Goal: Task Accomplishment & Management: Use online tool/utility

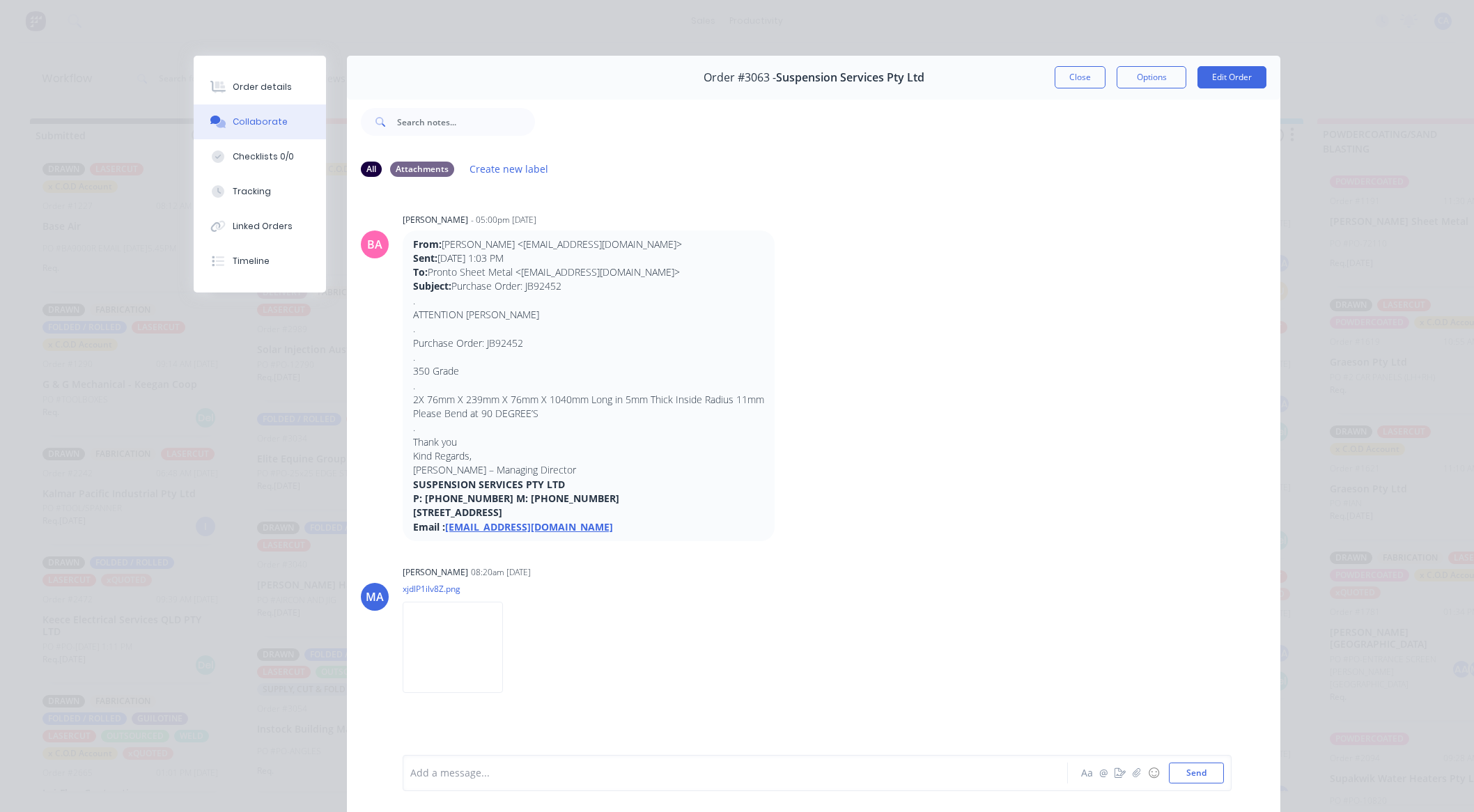
drag, startPoint x: 0, startPoint y: 0, endPoint x: 843, endPoint y: 98, distance: 848.7
click at [1088, 78] on button "Close" at bounding box center [1080, 76] width 51 height 22
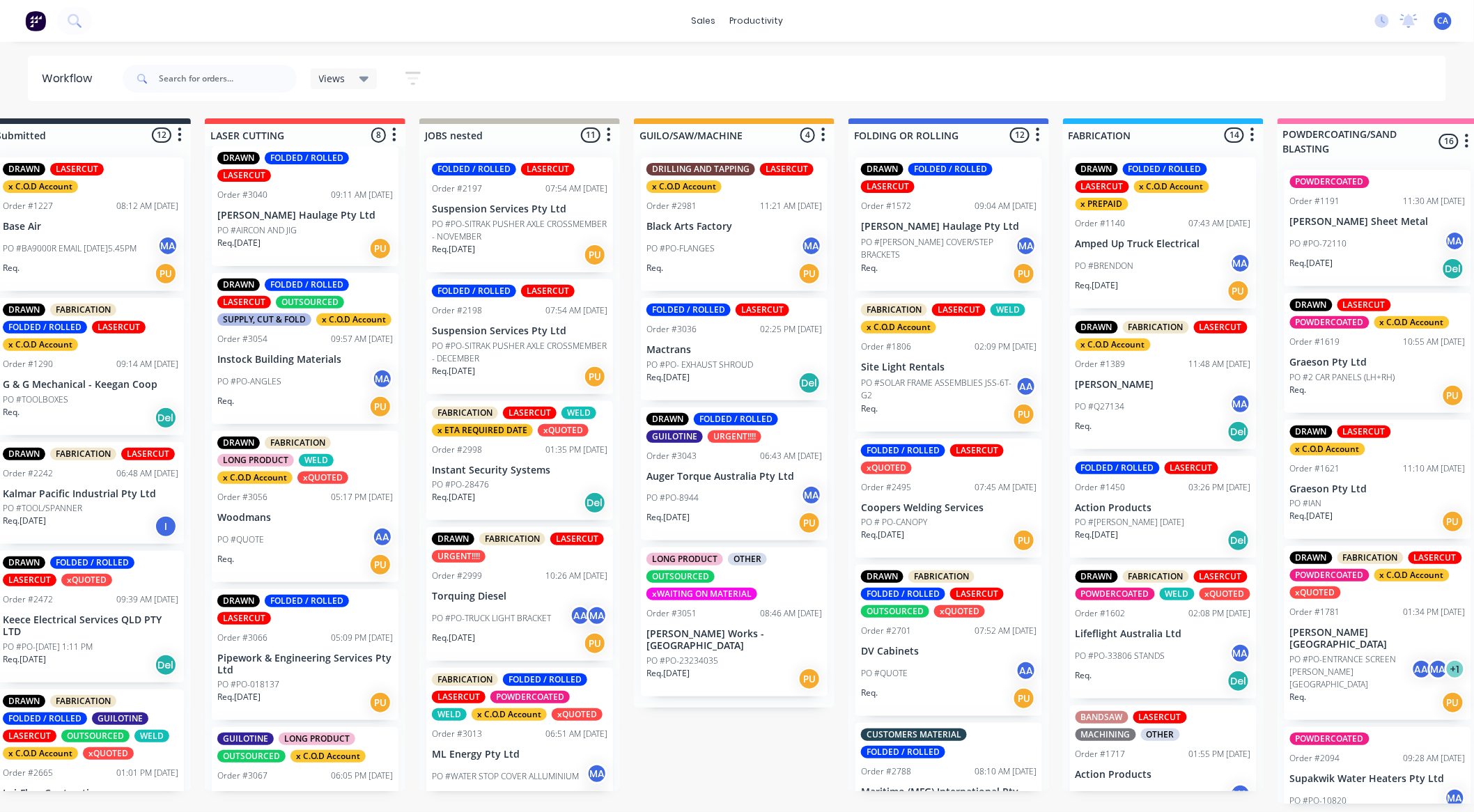
scroll to position [455, 0]
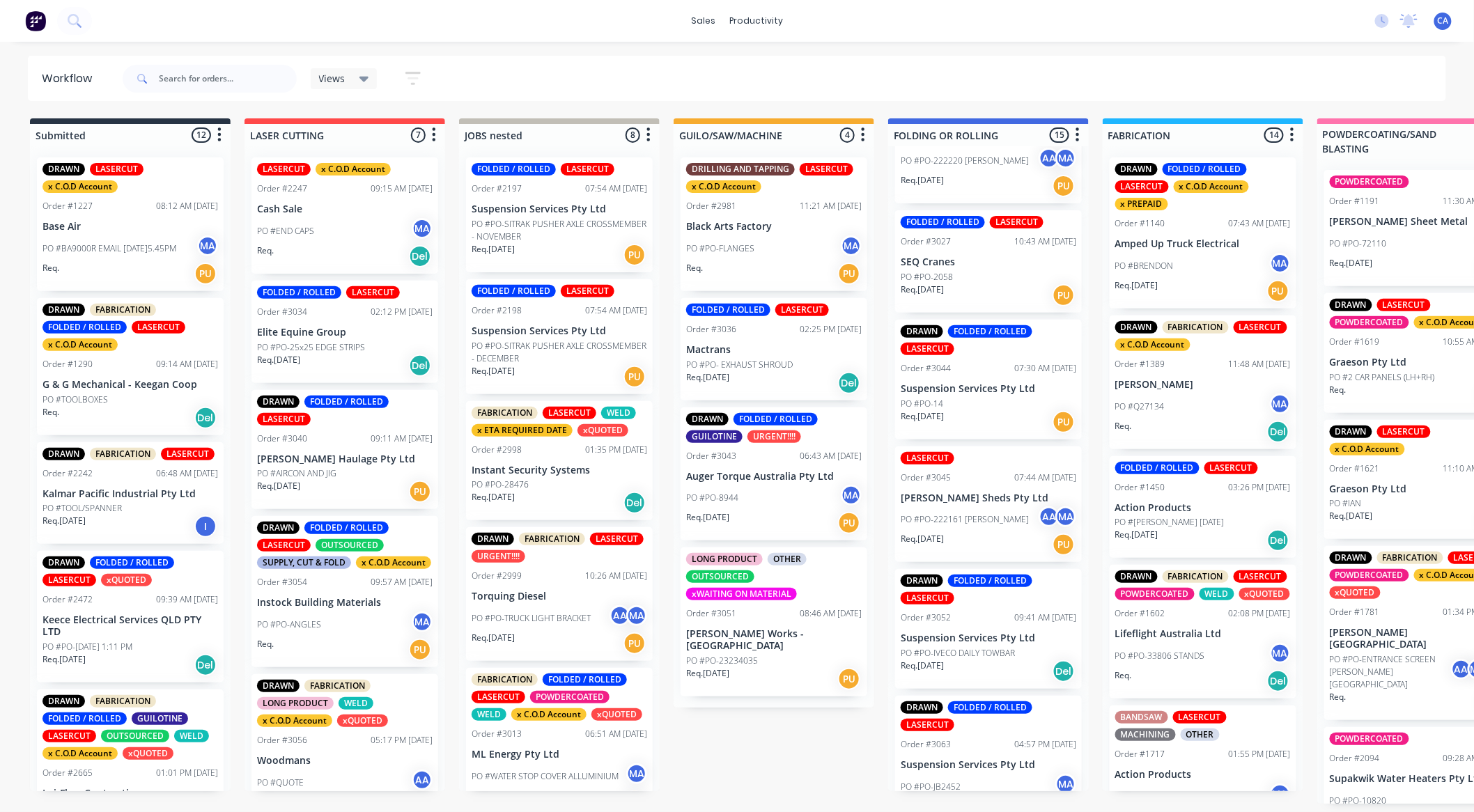
scroll to position [1413, 0]
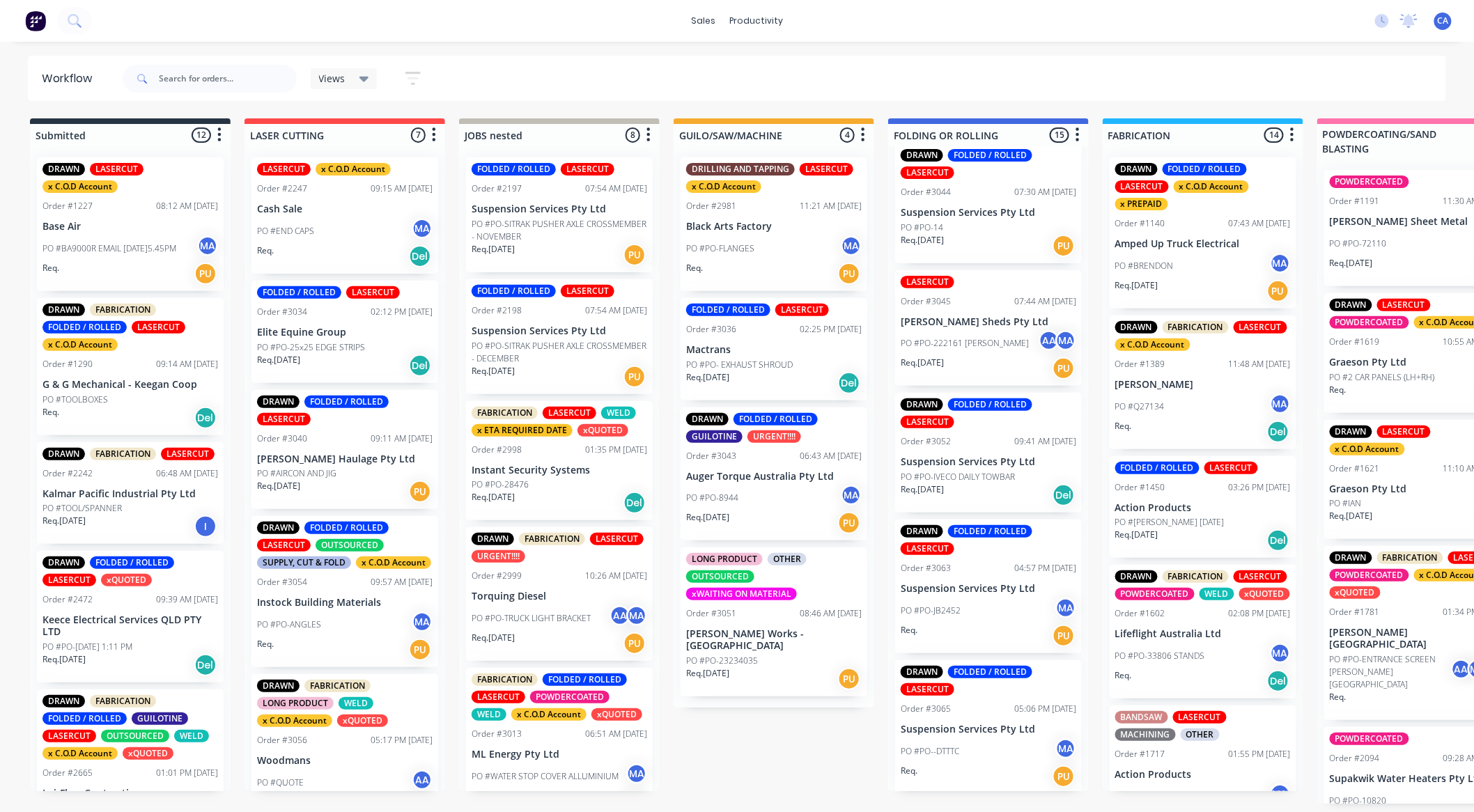
click at [997, 768] on div "Req. PU" at bounding box center [989, 776] width 176 height 24
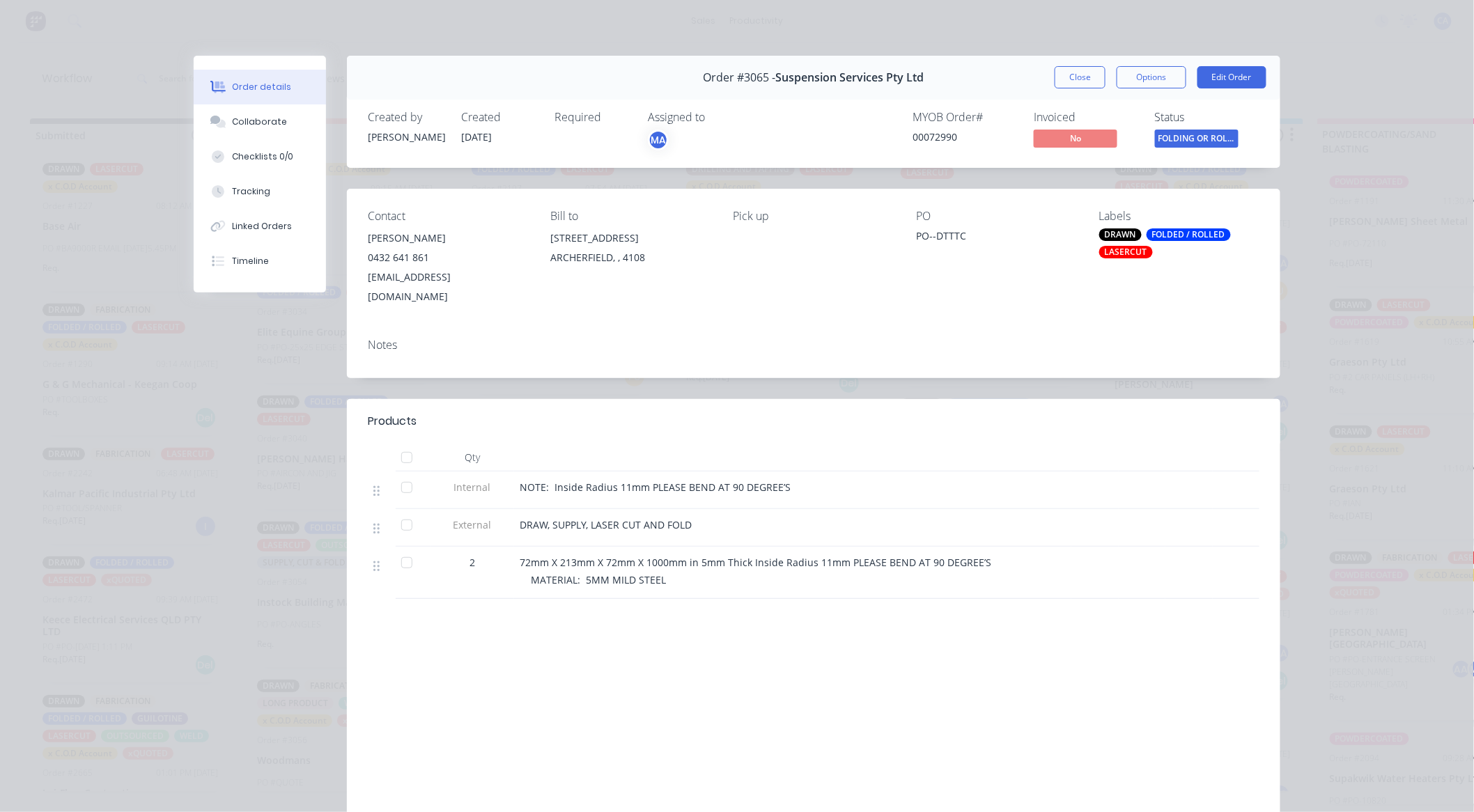
click at [1078, 78] on button "Close" at bounding box center [1080, 76] width 51 height 22
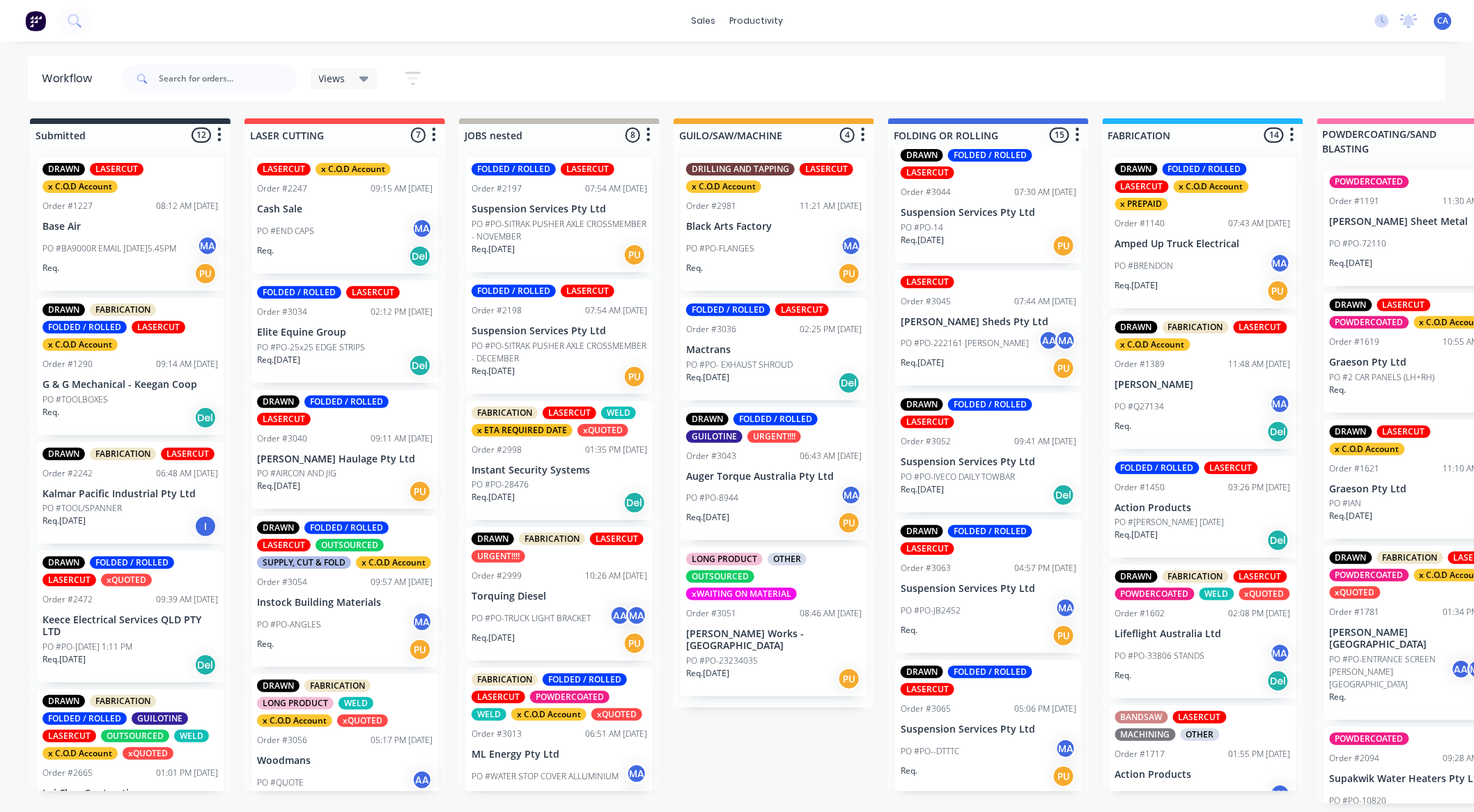
click at [988, 569] on div "Order #3063 04:57 PM [DATE]" at bounding box center [989, 569] width 176 height 12
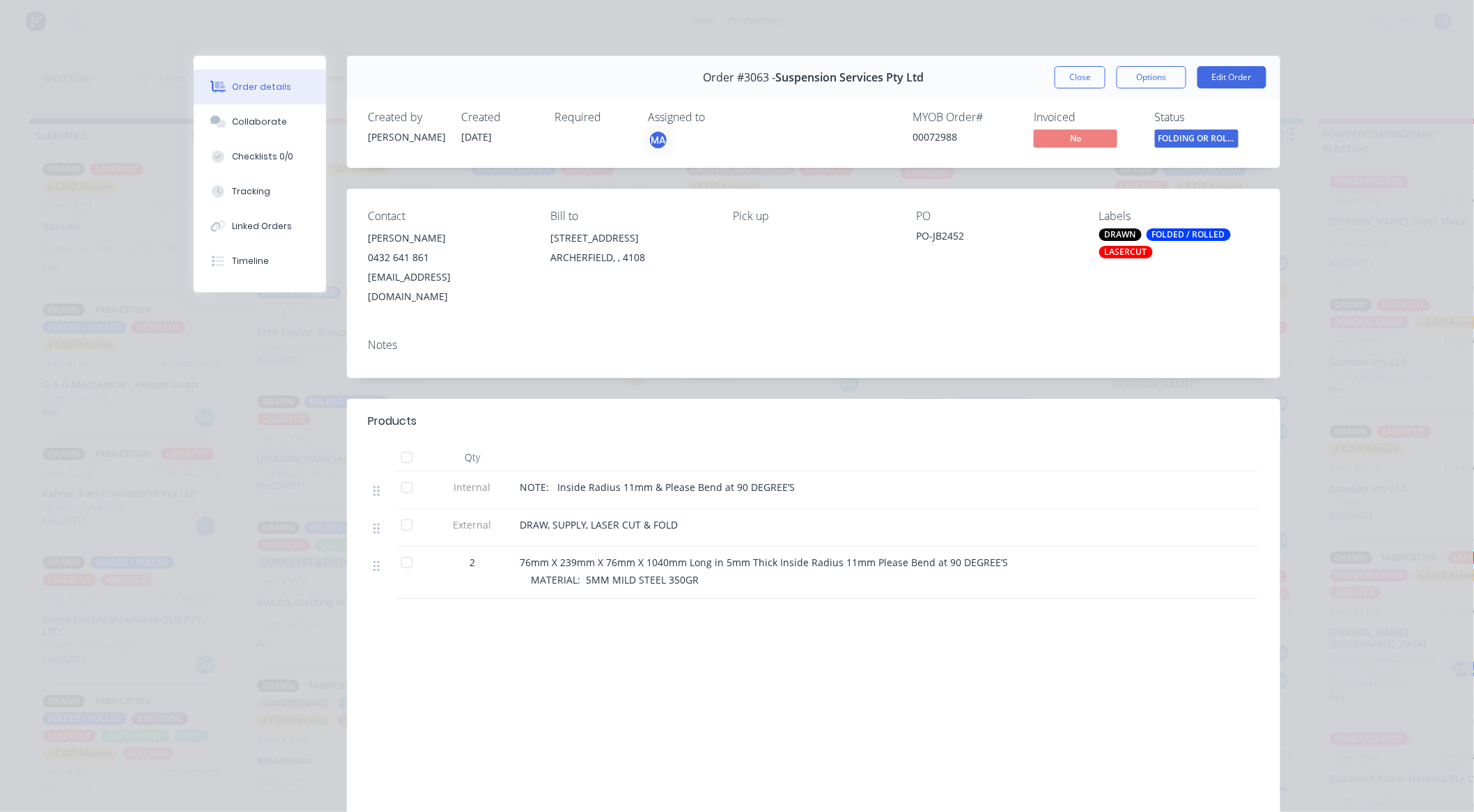
click at [1075, 60] on div "Order #3063 - Suspension Services Pty Ltd Close Options Edit Order" at bounding box center [813, 77] width 933 height 44
click at [1072, 68] on button "Close" at bounding box center [1080, 76] width 51 height 22
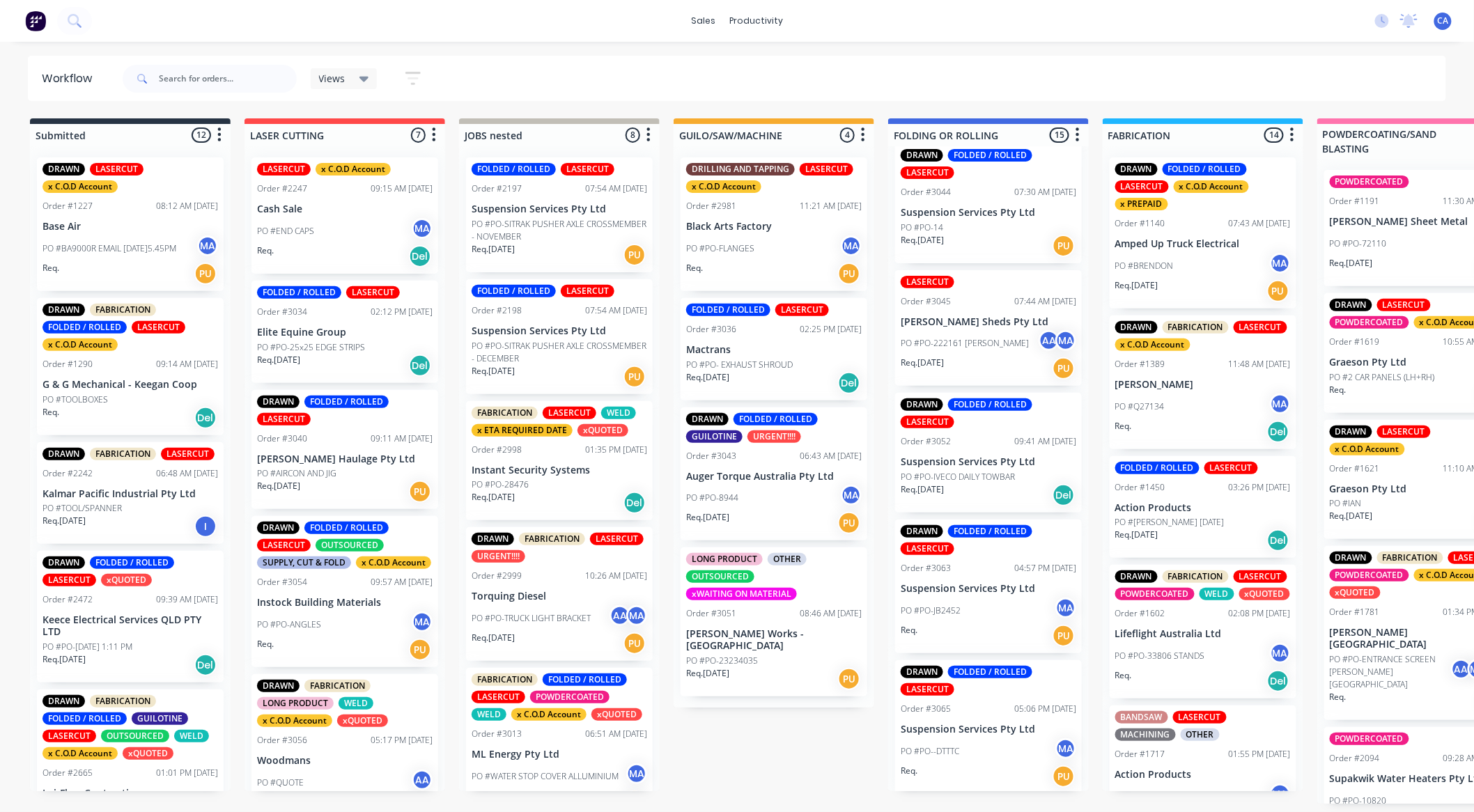
click at [1014, 474] on p "PO #PO-IVECO DAILY TOWBAR" at bounding box center [958, 477] width 115 height 12
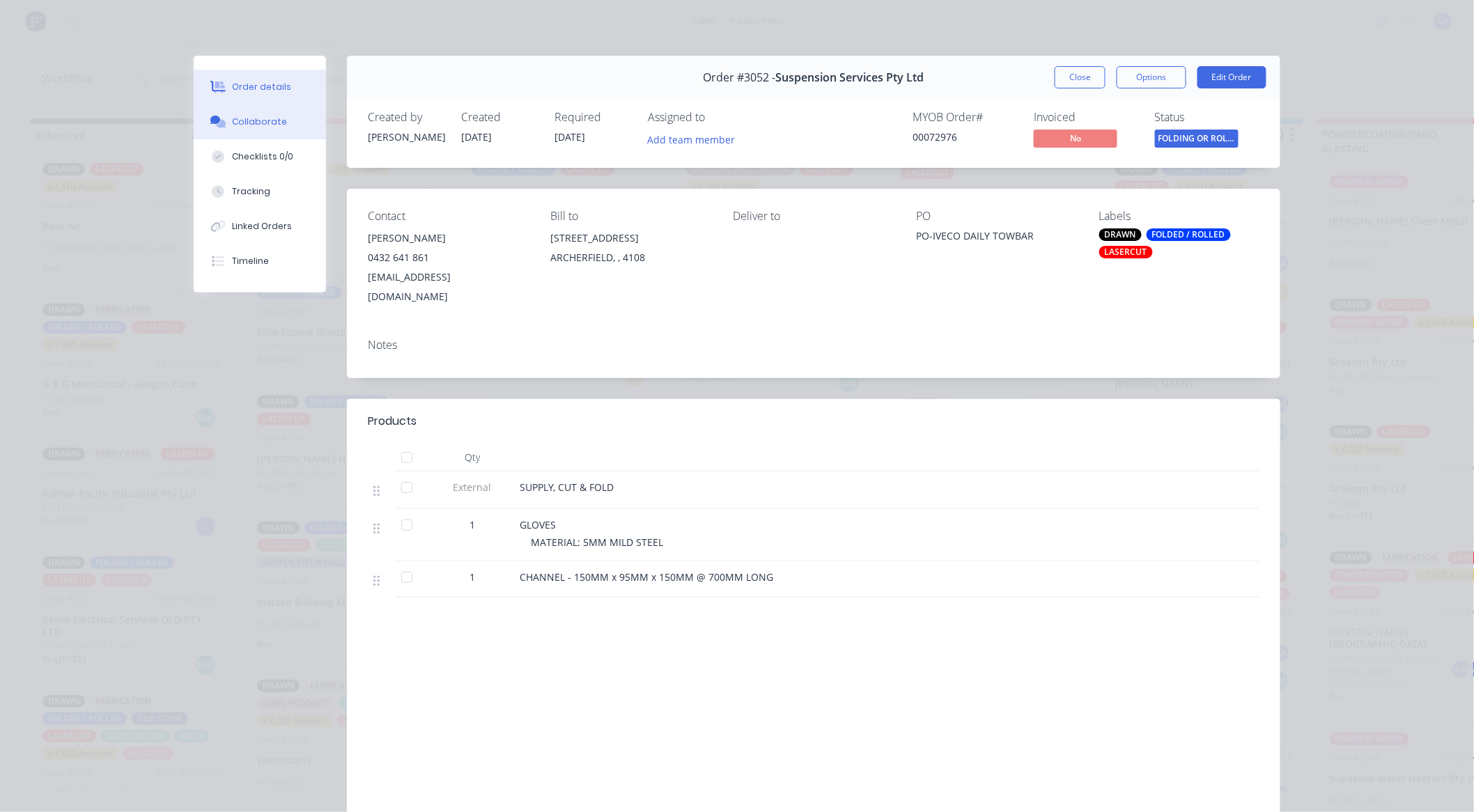
click at [282, 125] on button "Collaborate" at bounding box center [259, 122] width 132 height 35
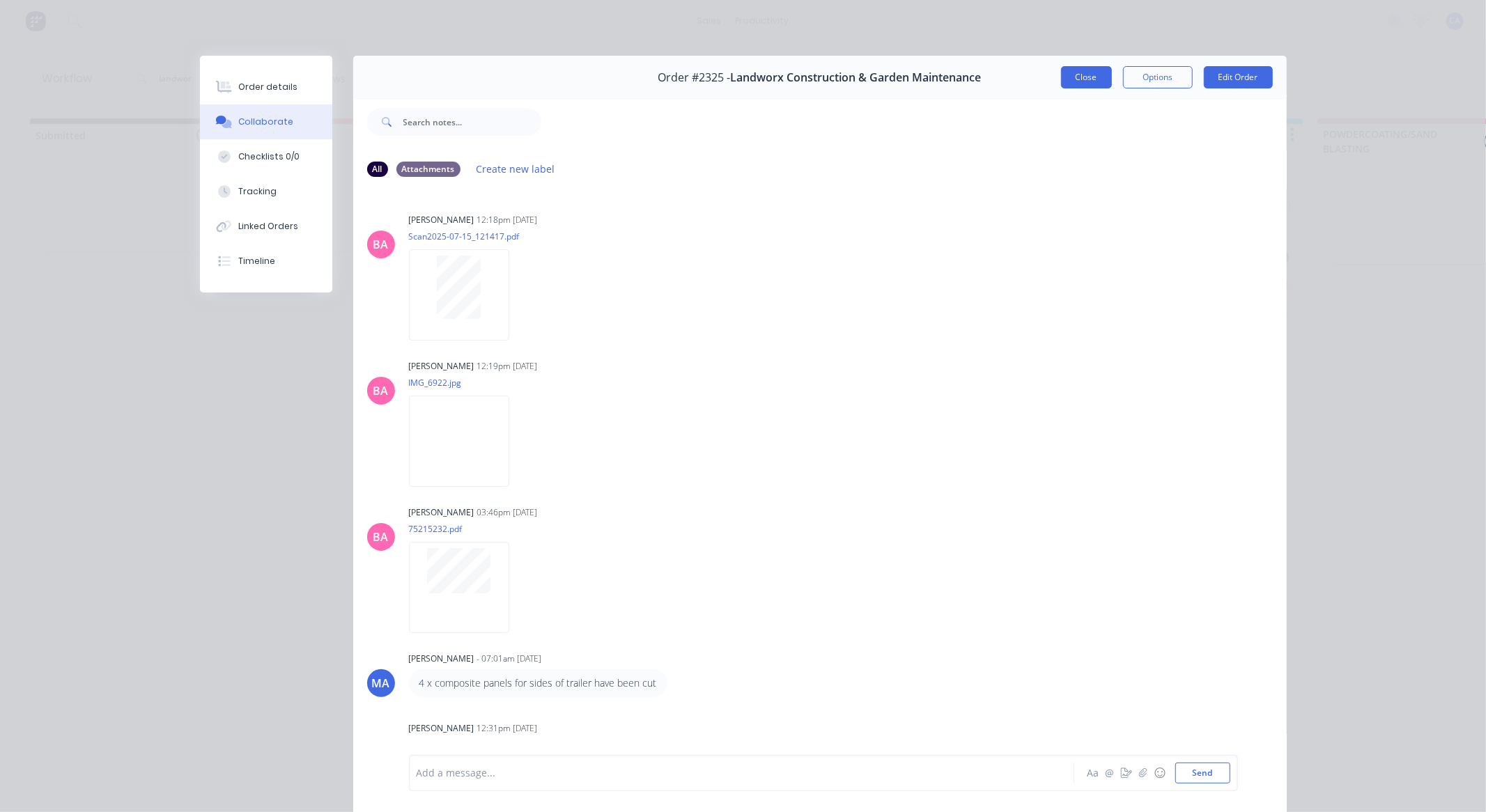
scroll to position [130, 0]
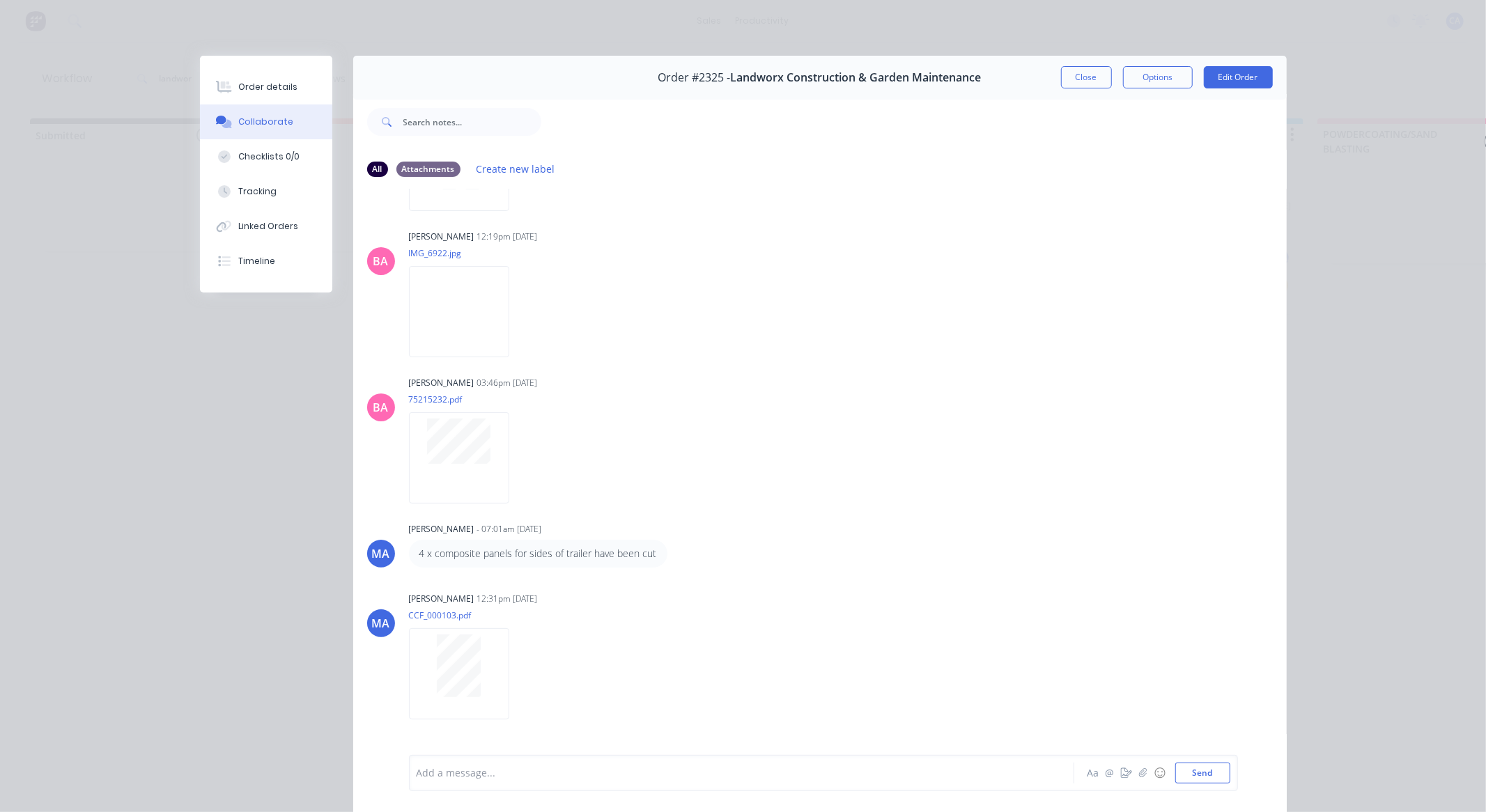
click at [1067, 85] on button "Close" at bounding box center [1086, 76] width 51 height 22
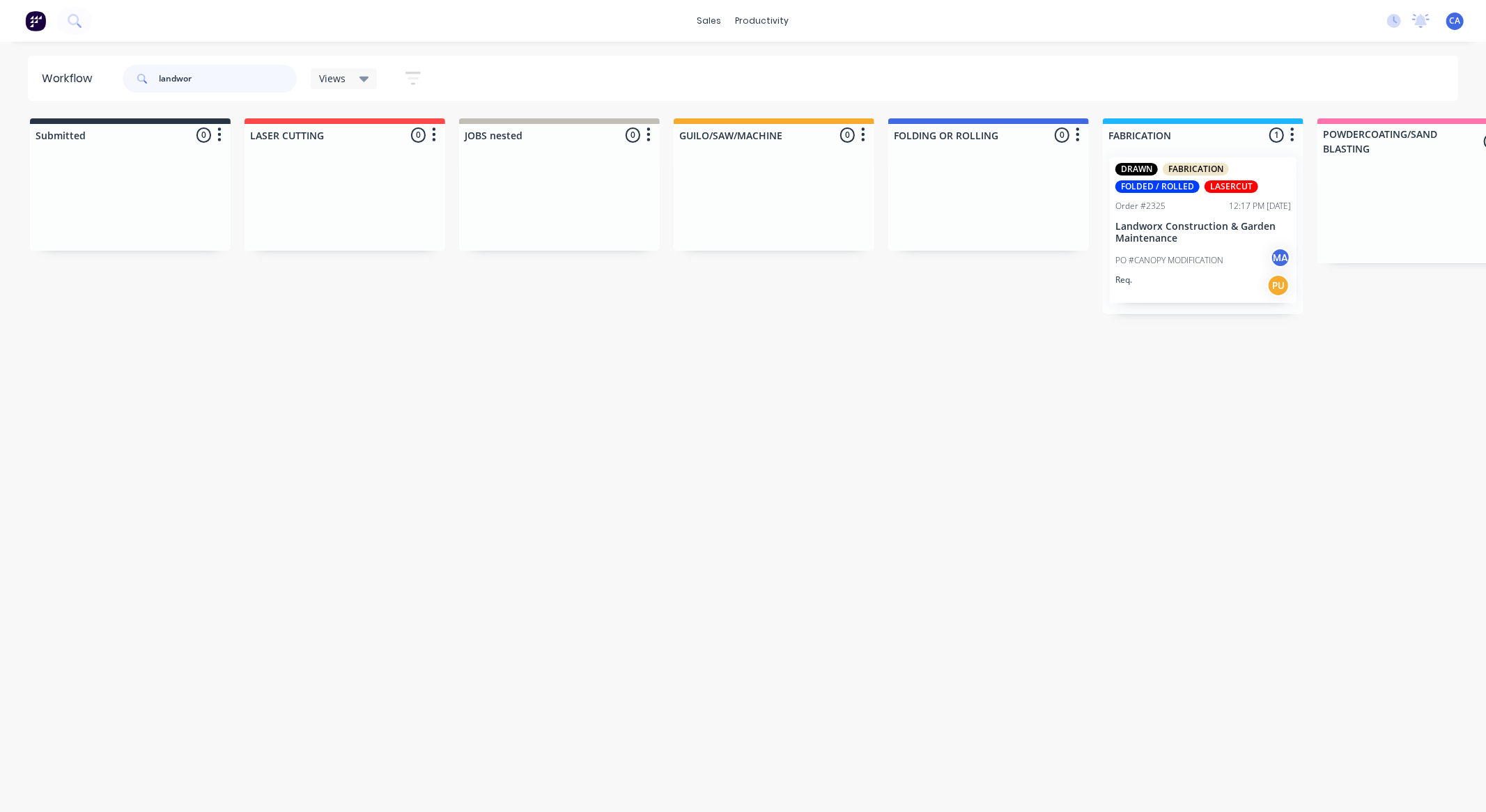
drag, startPoint x: 227, startPoint y: 76, endPoint x: 125, endPoint y: 76, distance: 102.0
click at [125, 76] on div "landwor" at bounding box center [210, 78] width 174 height 28
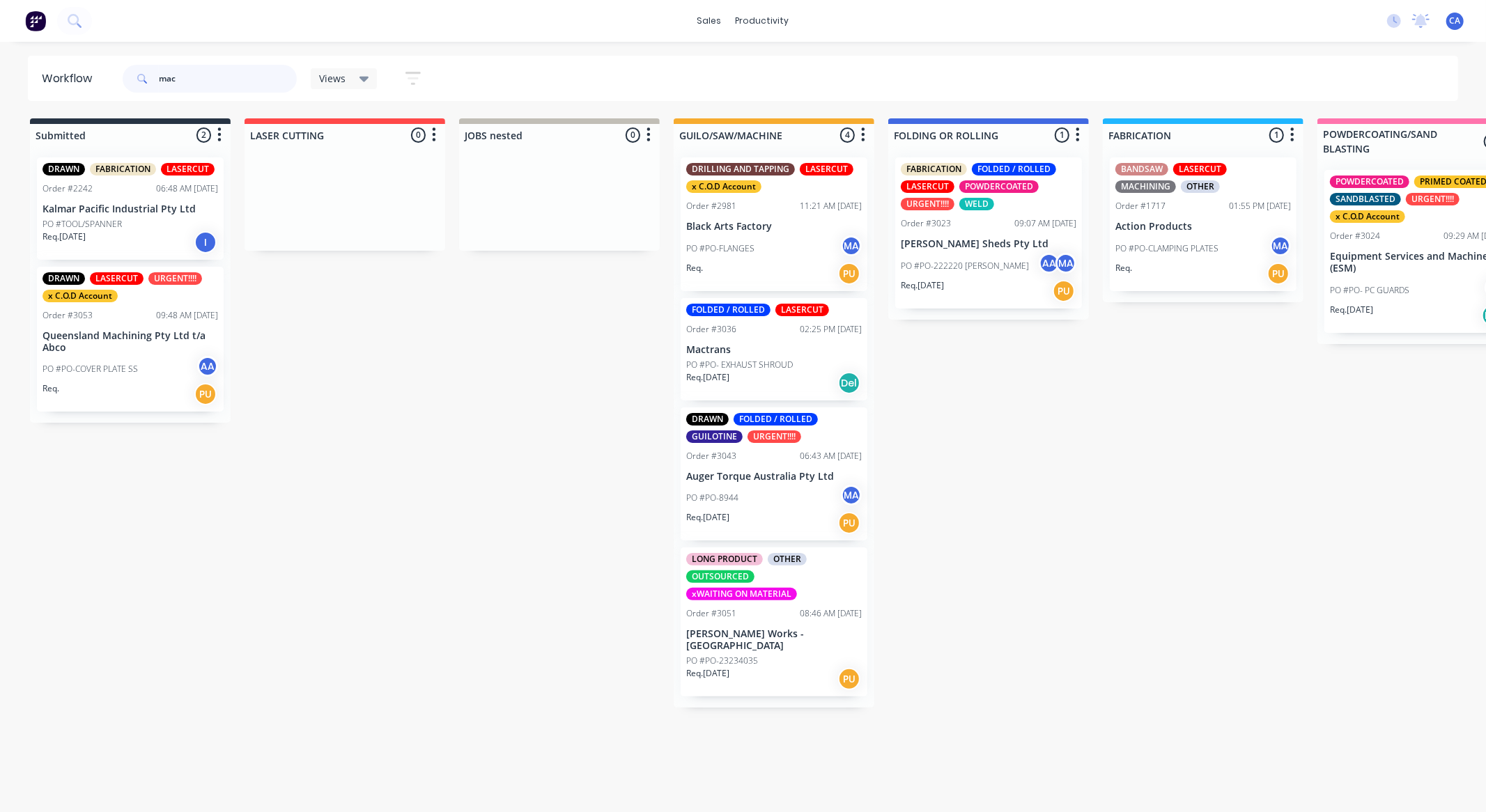
click at [192, 85] on input "mac" at bounding box center [228, 78] width 138 height 28
type input "mactrans"
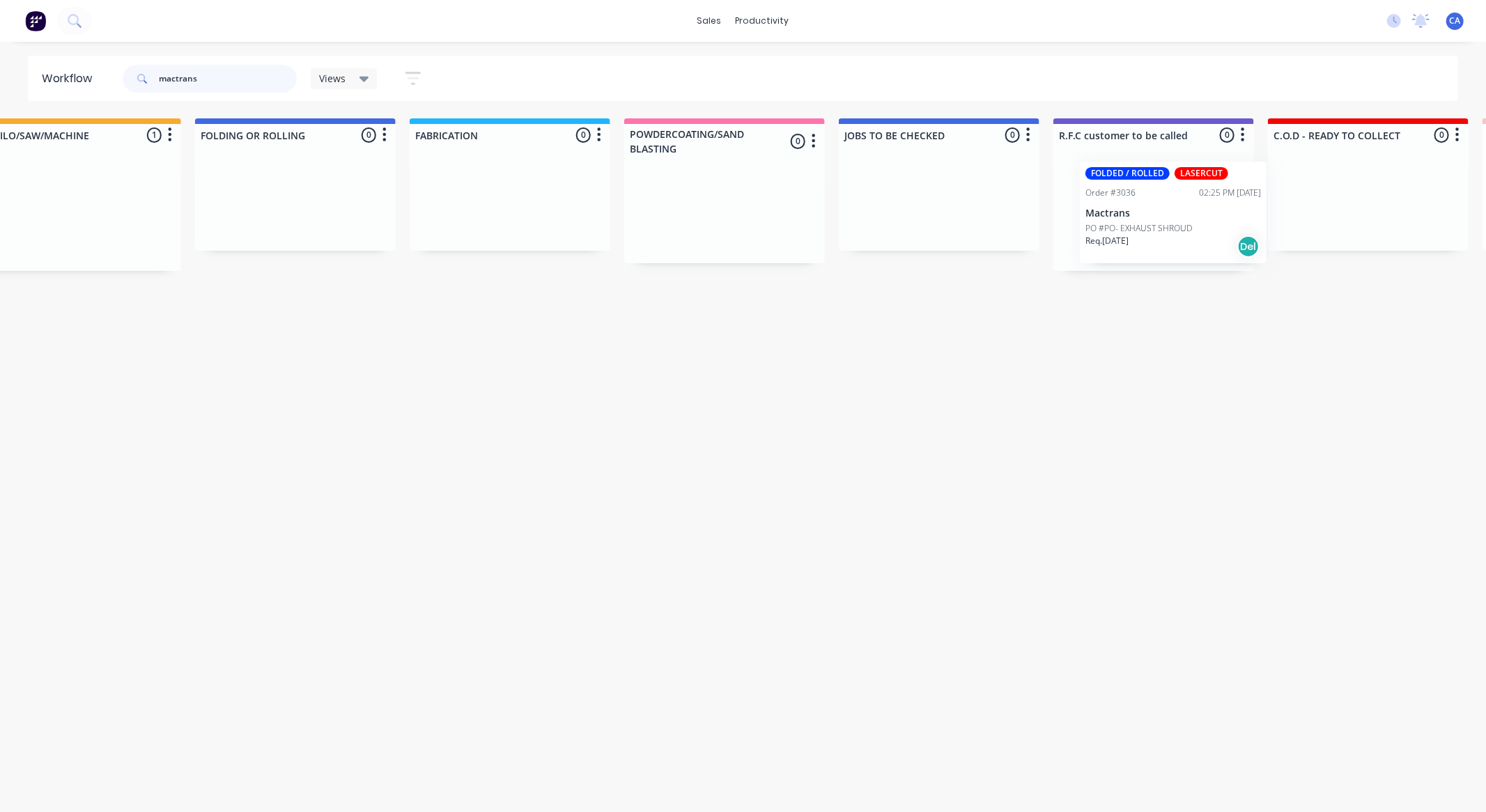
drag, startPoint x: 808, startPoint y: 234, endPoint x: 1203, endPoint y: 253, distance: 395.5
click at [1195, 240] on div "Submitted 0 Sort By Created date Required date Order number Customer name Most …" at bounding box center [1165, 195] width 3738 height 153
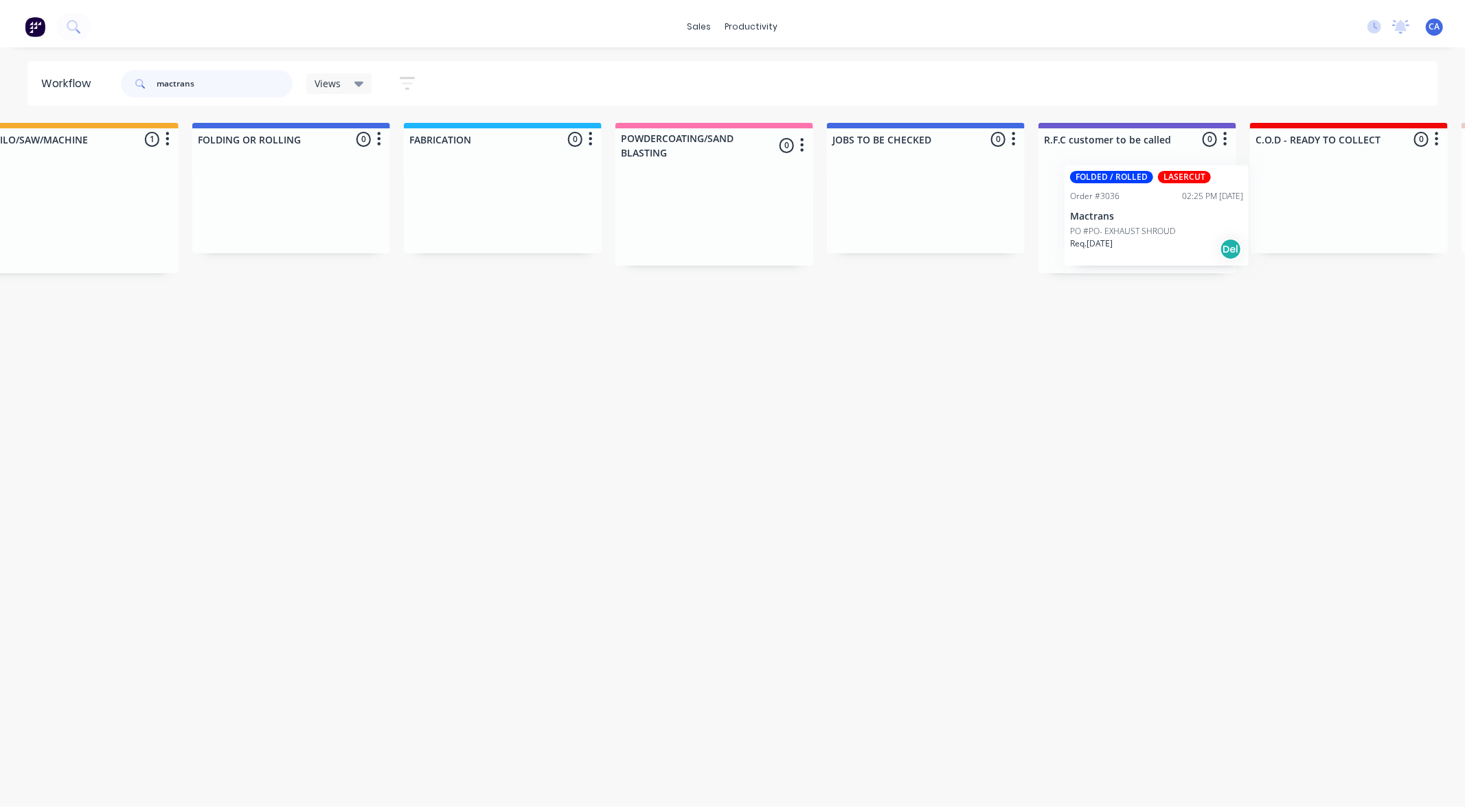
scroll to position [0, 688]
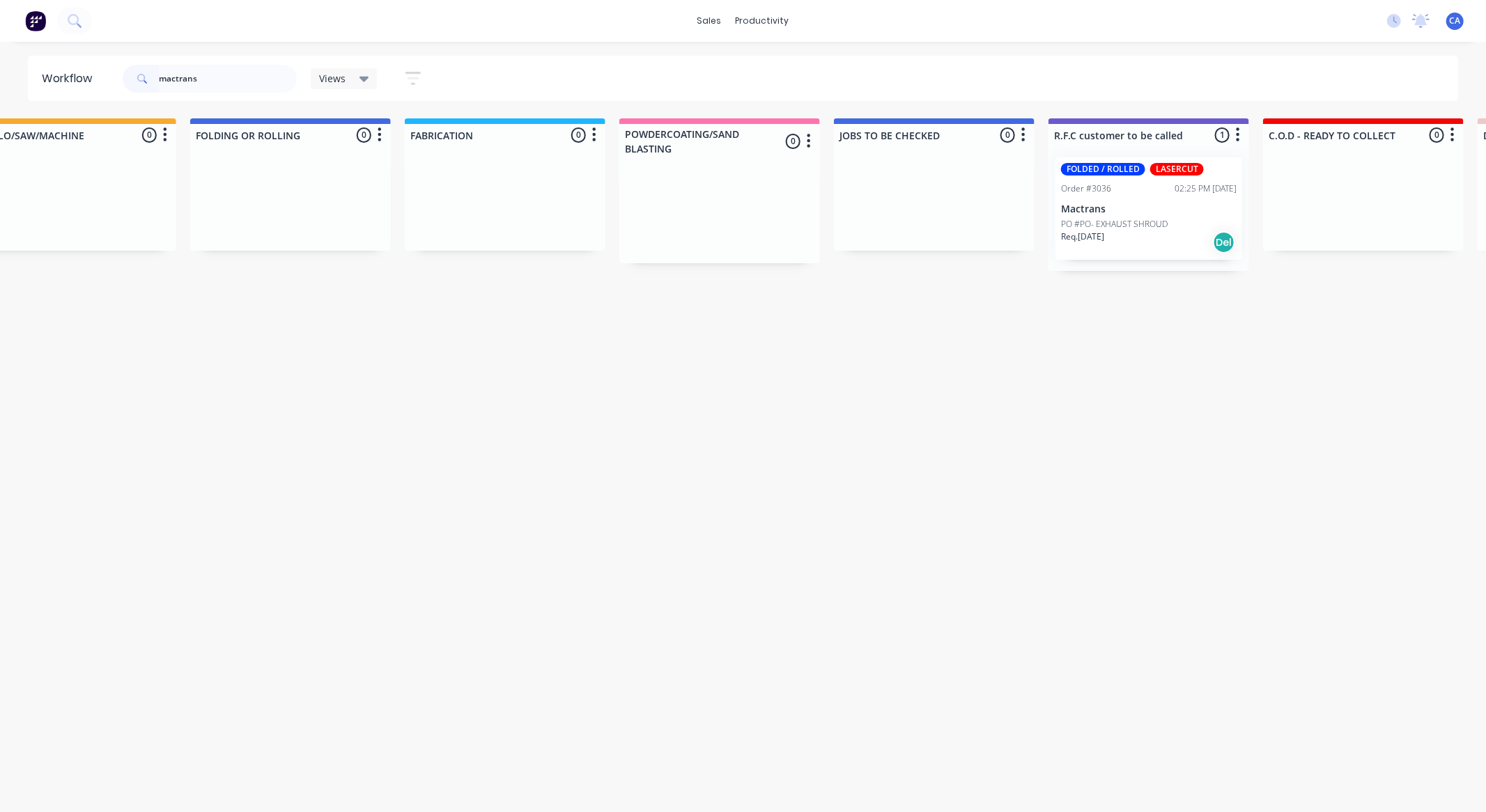
click at [1182, 226] on div "PO #PO- EXHAUST SHROUD" at bounding box center [1149, 224] width 176 height 12
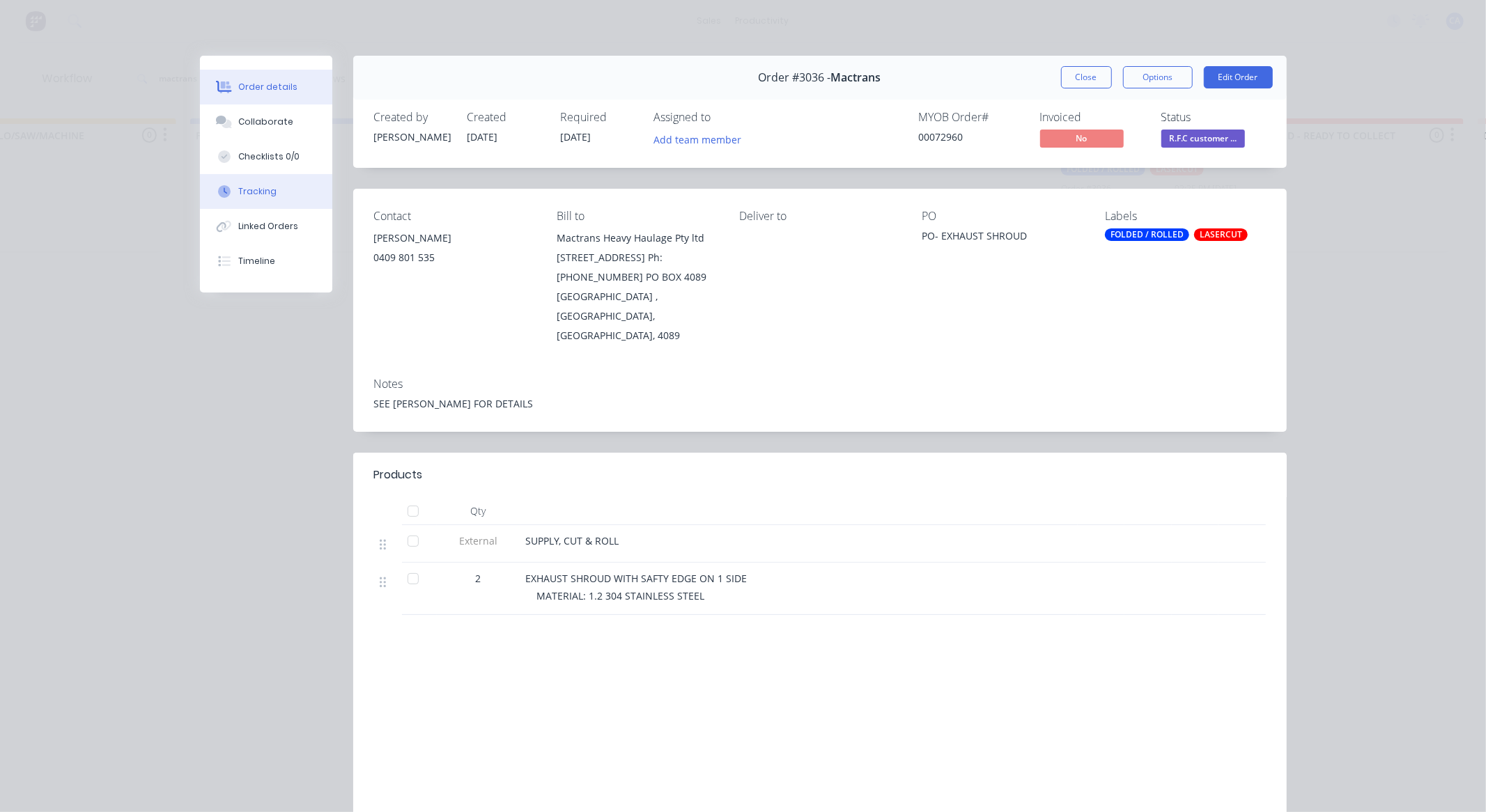
click at [250, 179] on button "Tracking" at bounding box center [266, 191] width 132 height 35
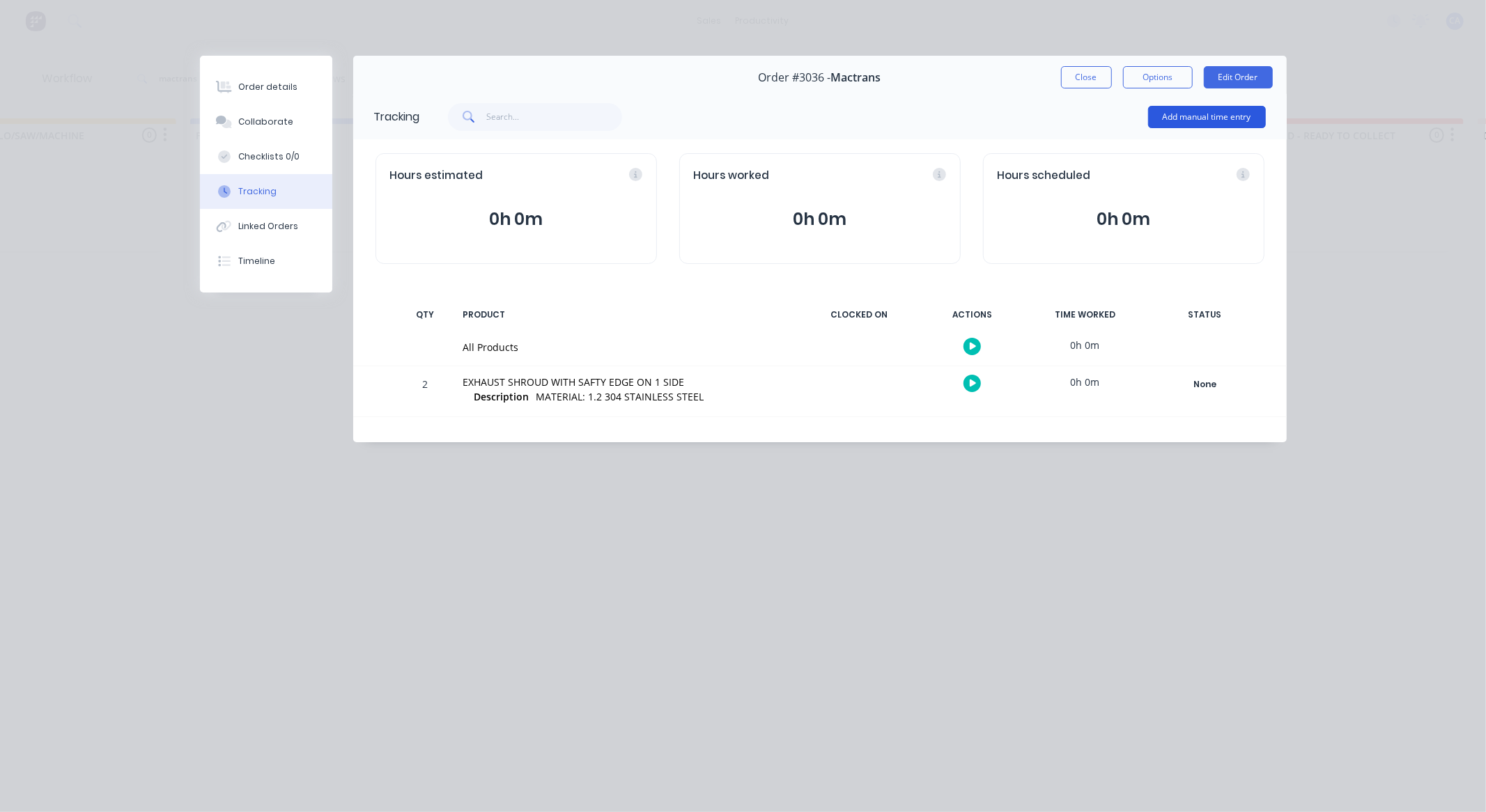
click at [1201, 111] on button "Add manual time entry" at bounding box center [1207, 116] width 117 height 22
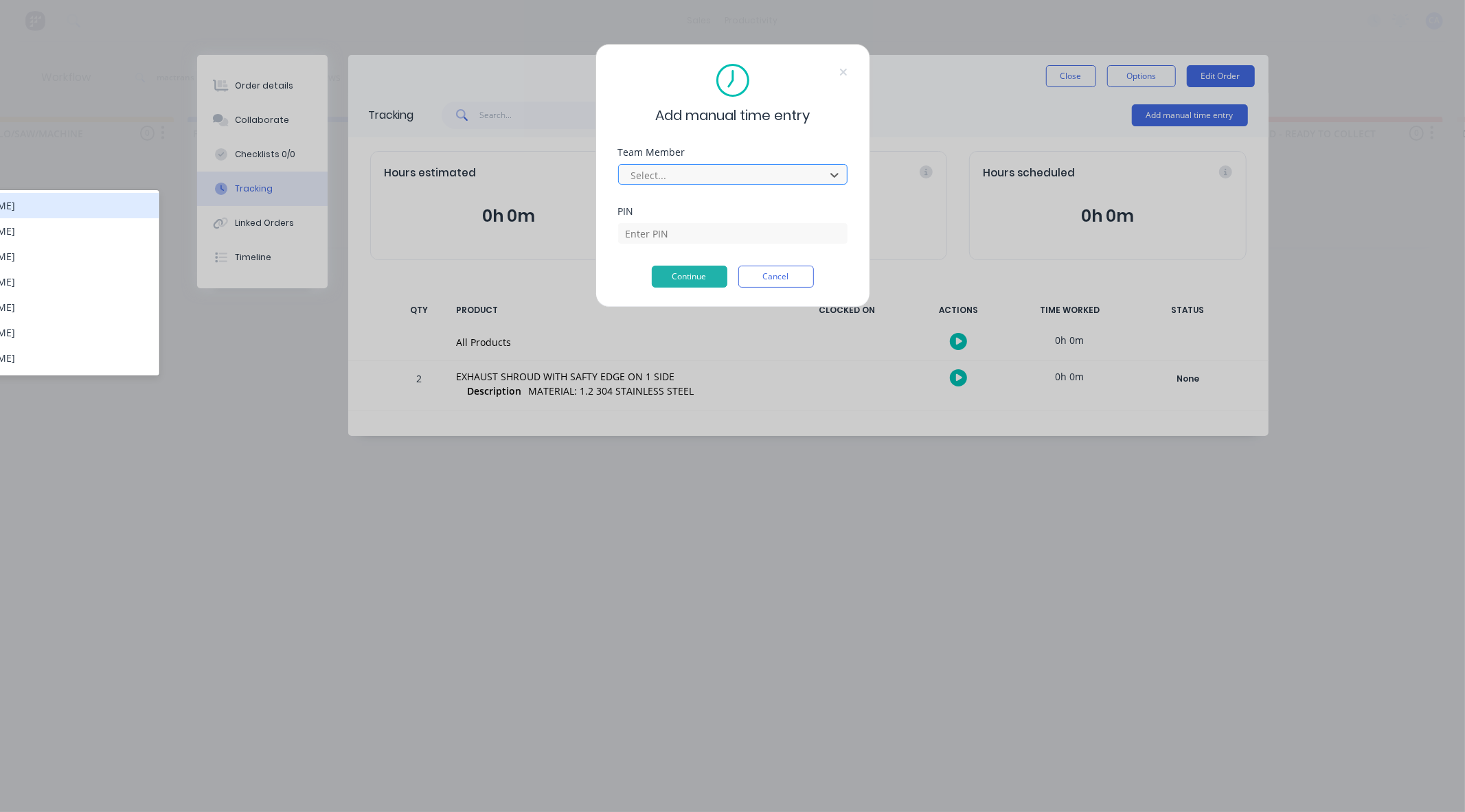
click at [683, 166] on div at bounding box center [724, 175] width 188 height 18
drag, startPoint x: 77, startPoint y: 199, endPoint x: 126, endPoint y: 227, distance: 56.4
click at [166, 216] on body "sales productivity sales Sales Orders Customers Price Level Manager productivit…" at bounding box center [45, 364] width 1465 height 730
click at [66, 310] on div "Mathew Knight" at bounding box center [45, 309] width 230 height 25
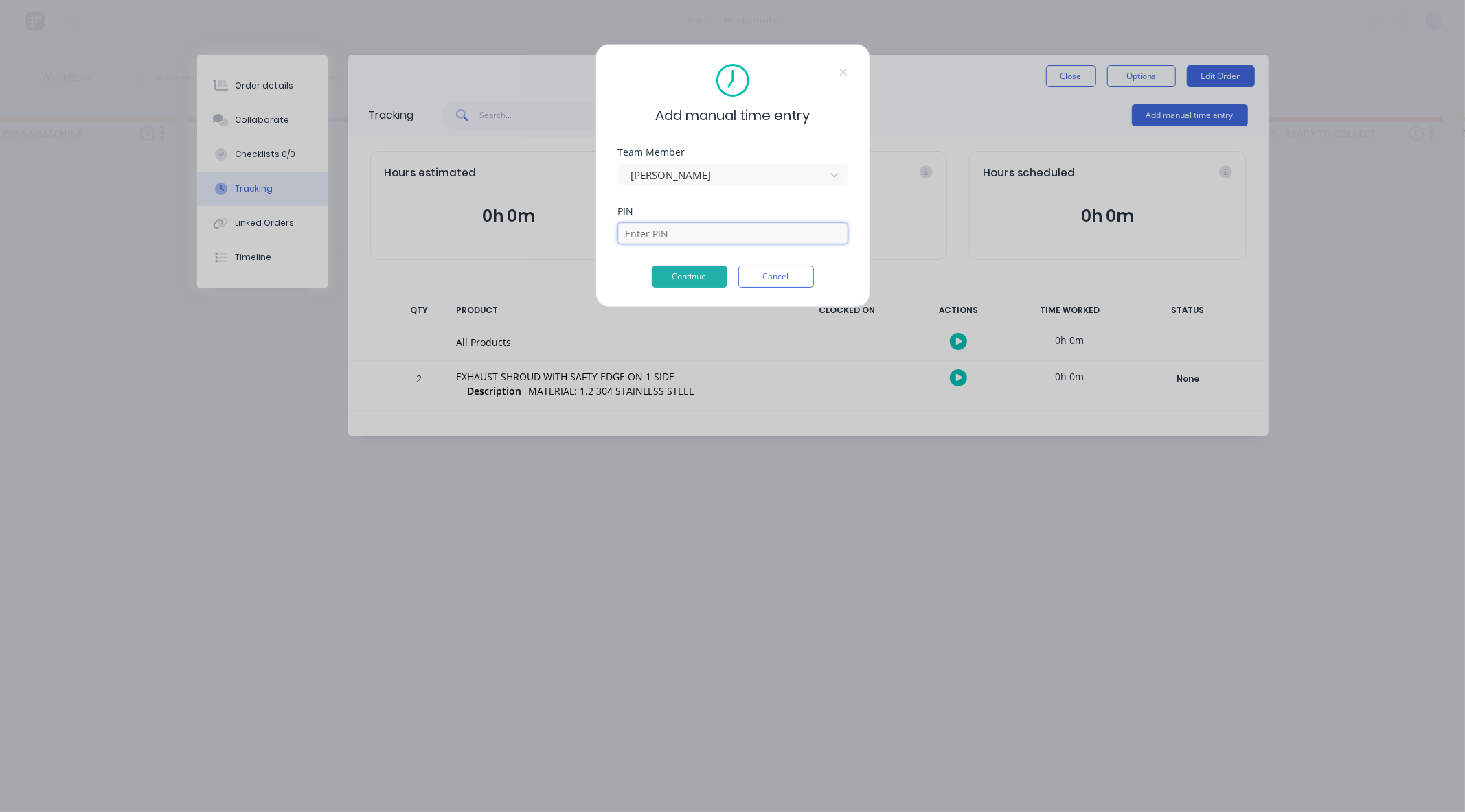
click at [624, 234] on input at bounding box center [733, 234] width 230 height 21
type input "0000"
click at [672, 278] on button "Continue" at bounding box center [690, 276] width 75 height 22
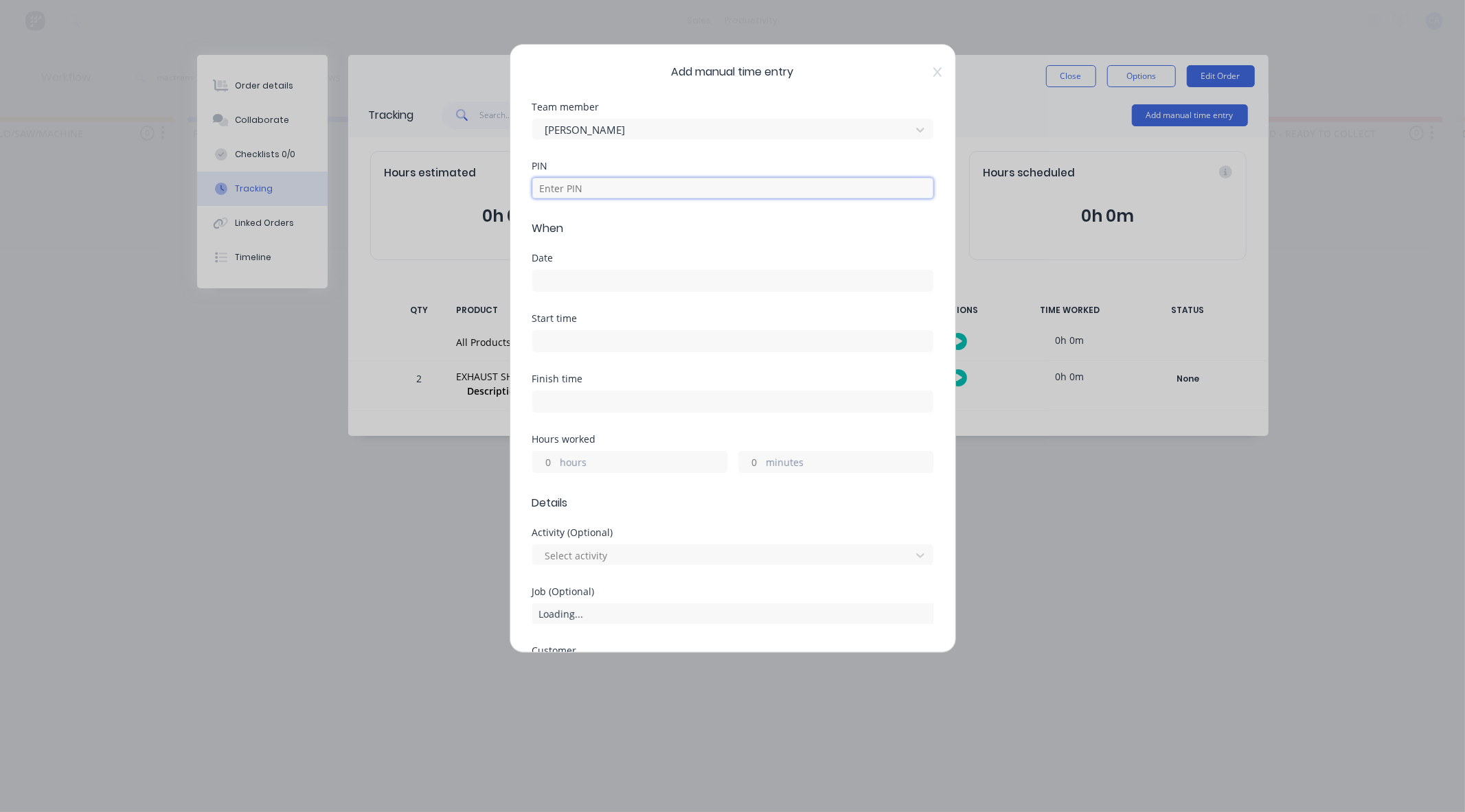
click at [593, 194] on input at bounding box center [733, 188] width 401 height 21
type input "0000"
click at [555, 268] on div at bounding box center [733, 279] width 401 height 25
click at [555, 272] on input at bounding box center [732, 281] width 400 height 21
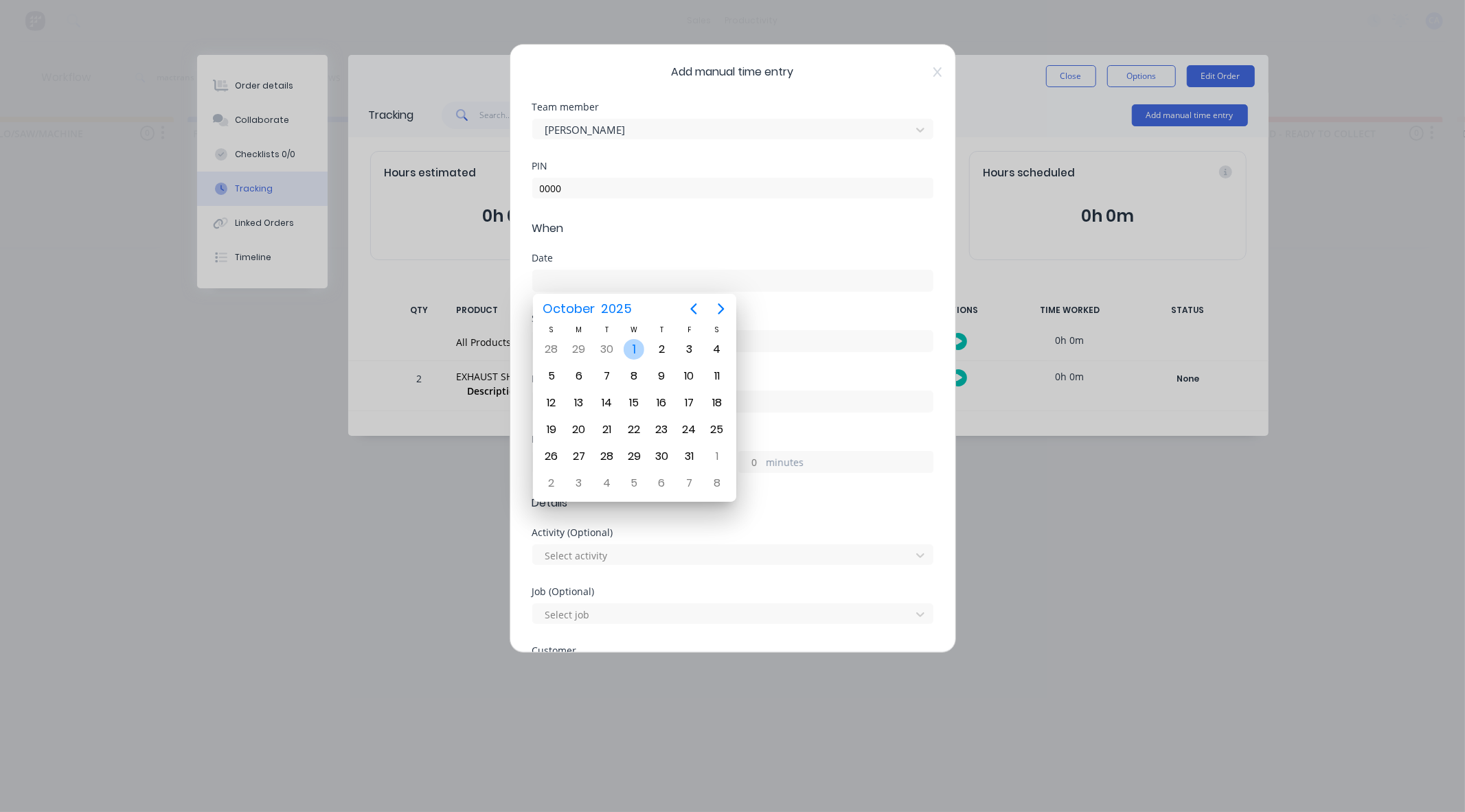
click at [635, 355] on div "1" at bounding box center [634, 350] width 21 height 21
type input "01/10/2025"
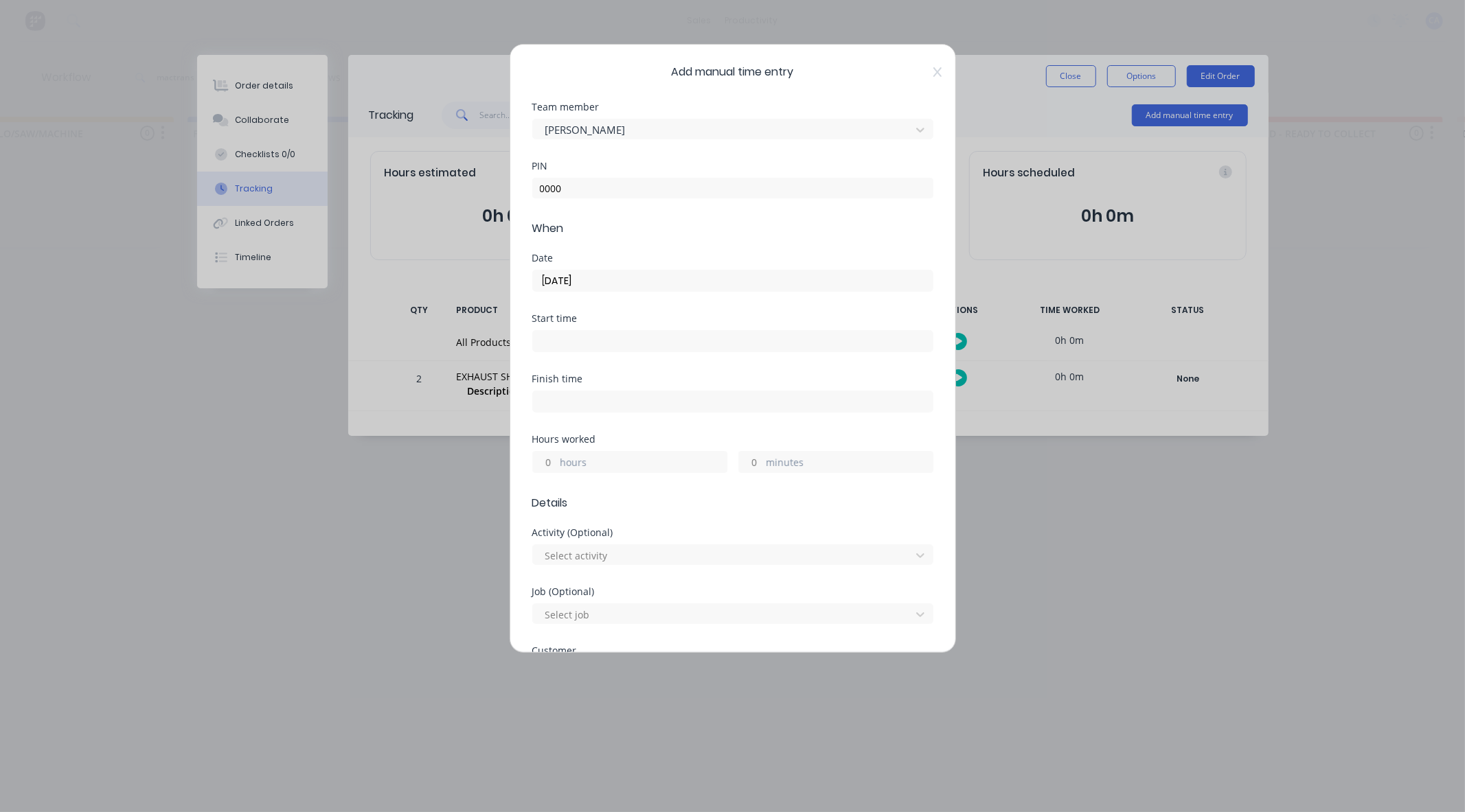
click at [550, 462] on input "hours" at bounding box center [544, 462] width 24 height 21
type input "1"
click at [752, 461] on input "minutes" at bounding box center [750, 462] width 24 height 21
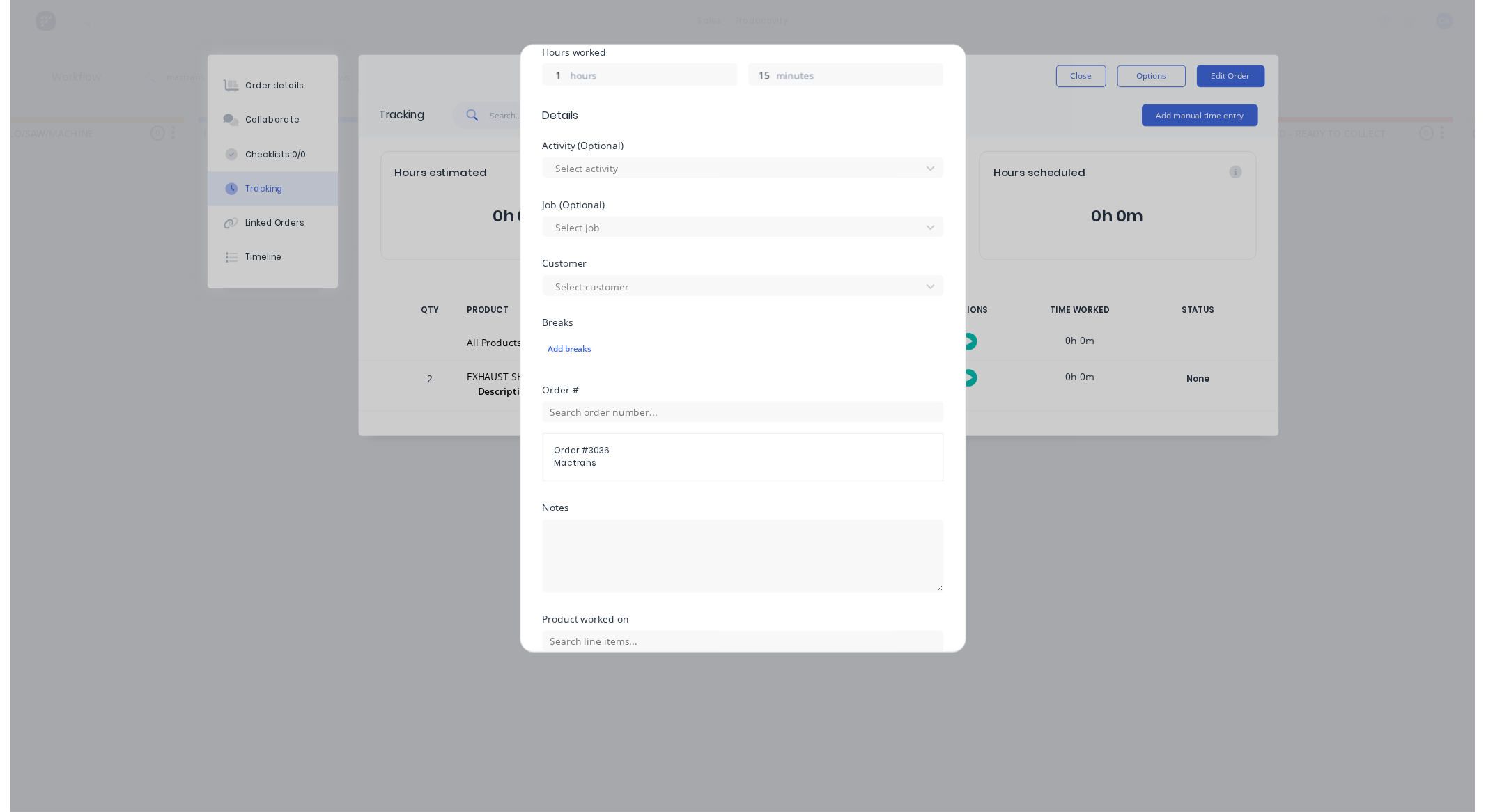
scroll to position [504, 0]
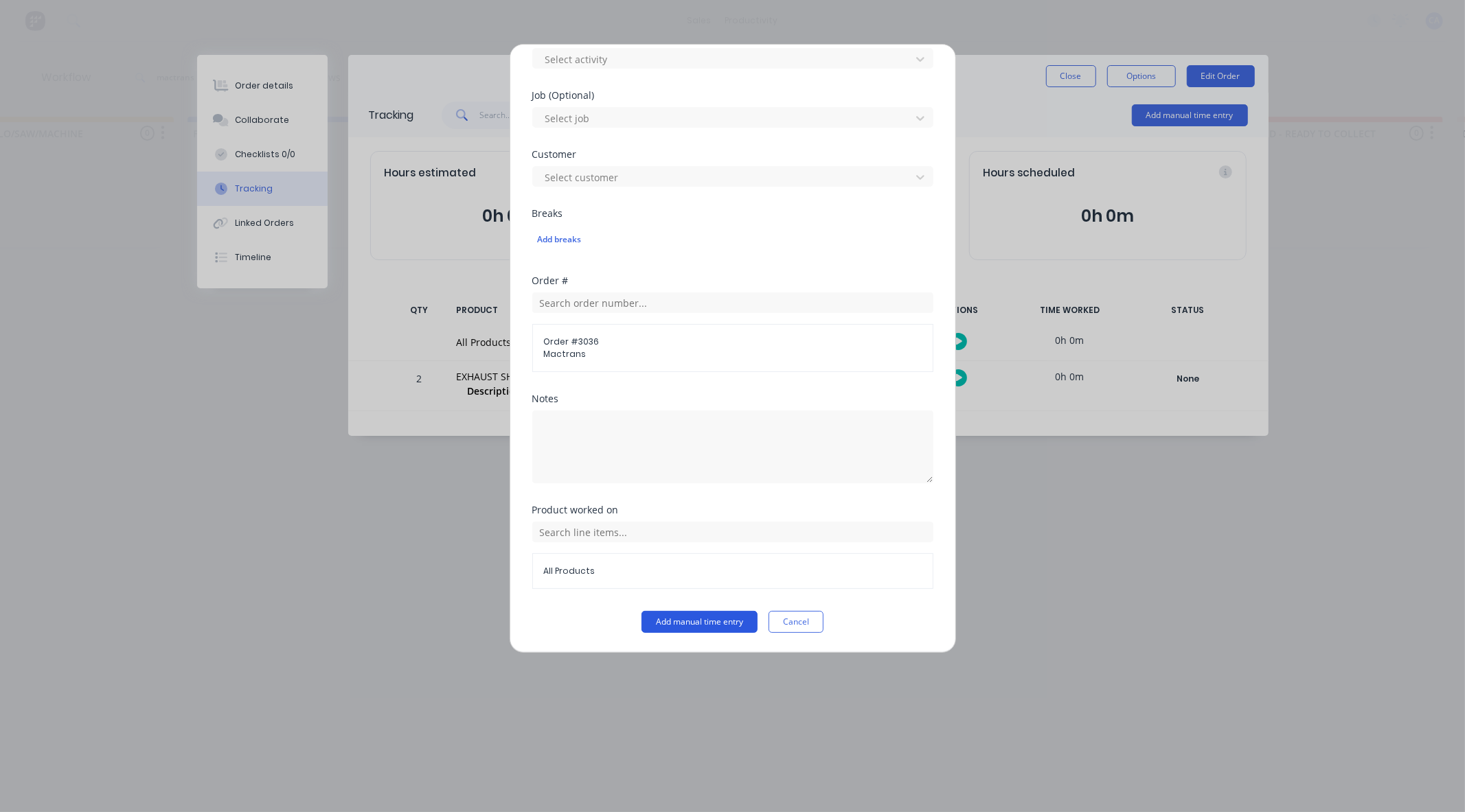
type input "15"
click at [706, 622] on button "Add manual time entry" at bounding box center [699, 622] width 116 height 22
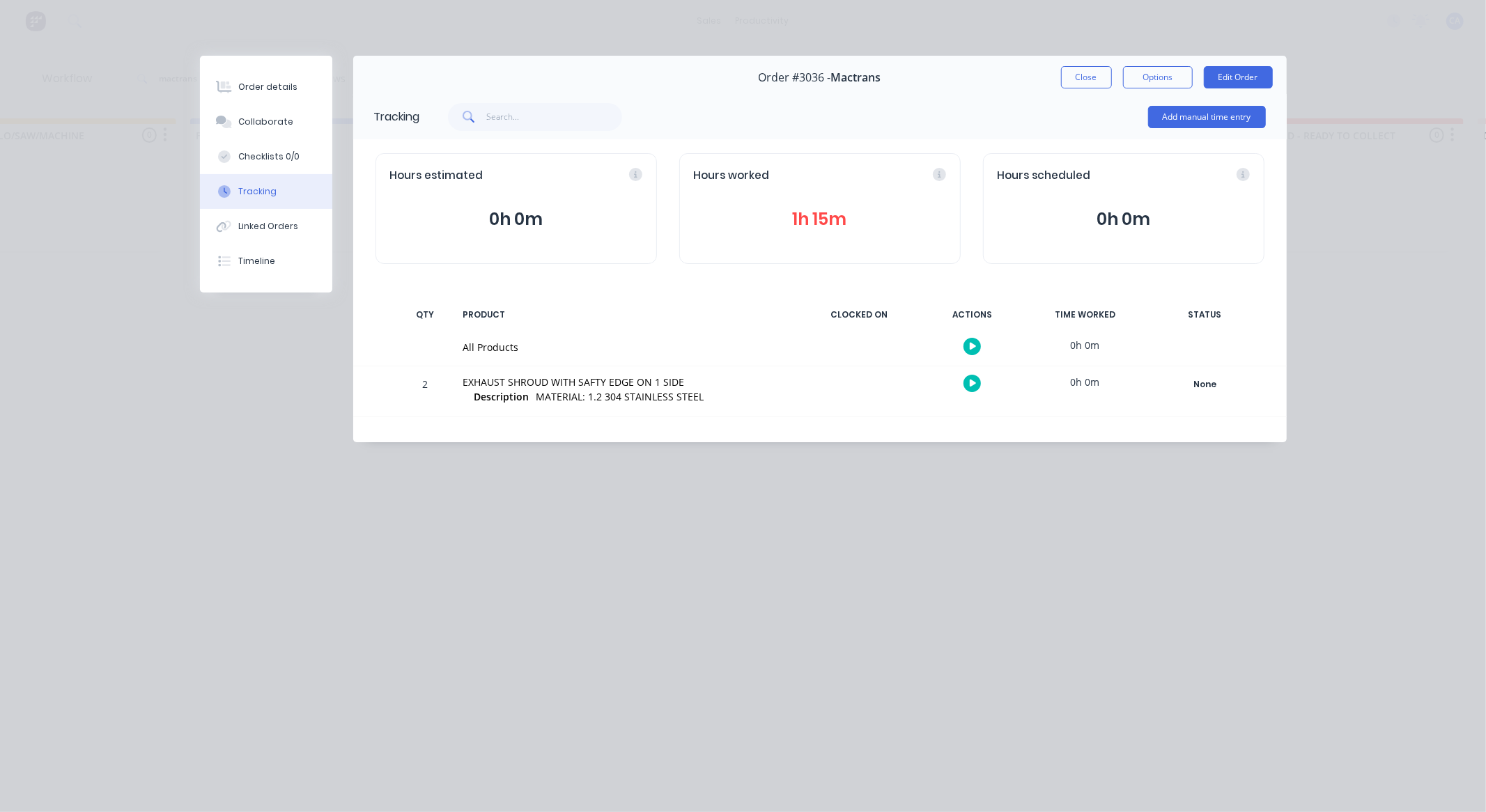
click at [1095, 83] on button "Close" at bounding box center [1086, 76] width 51 height 22
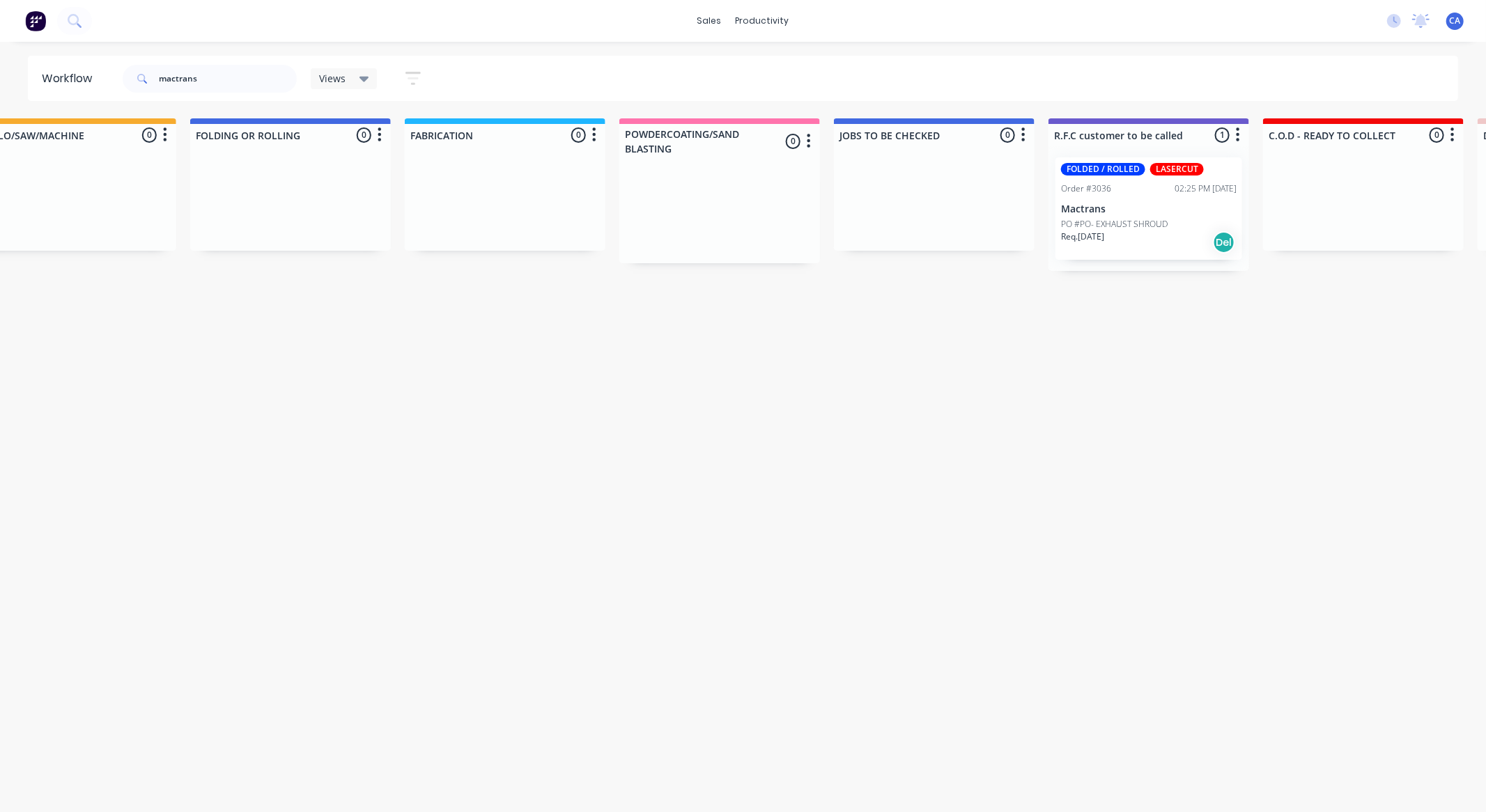
click at [1117, 210] on p "Mactrans" at bounding box center [1149, 209] width 176 height 12
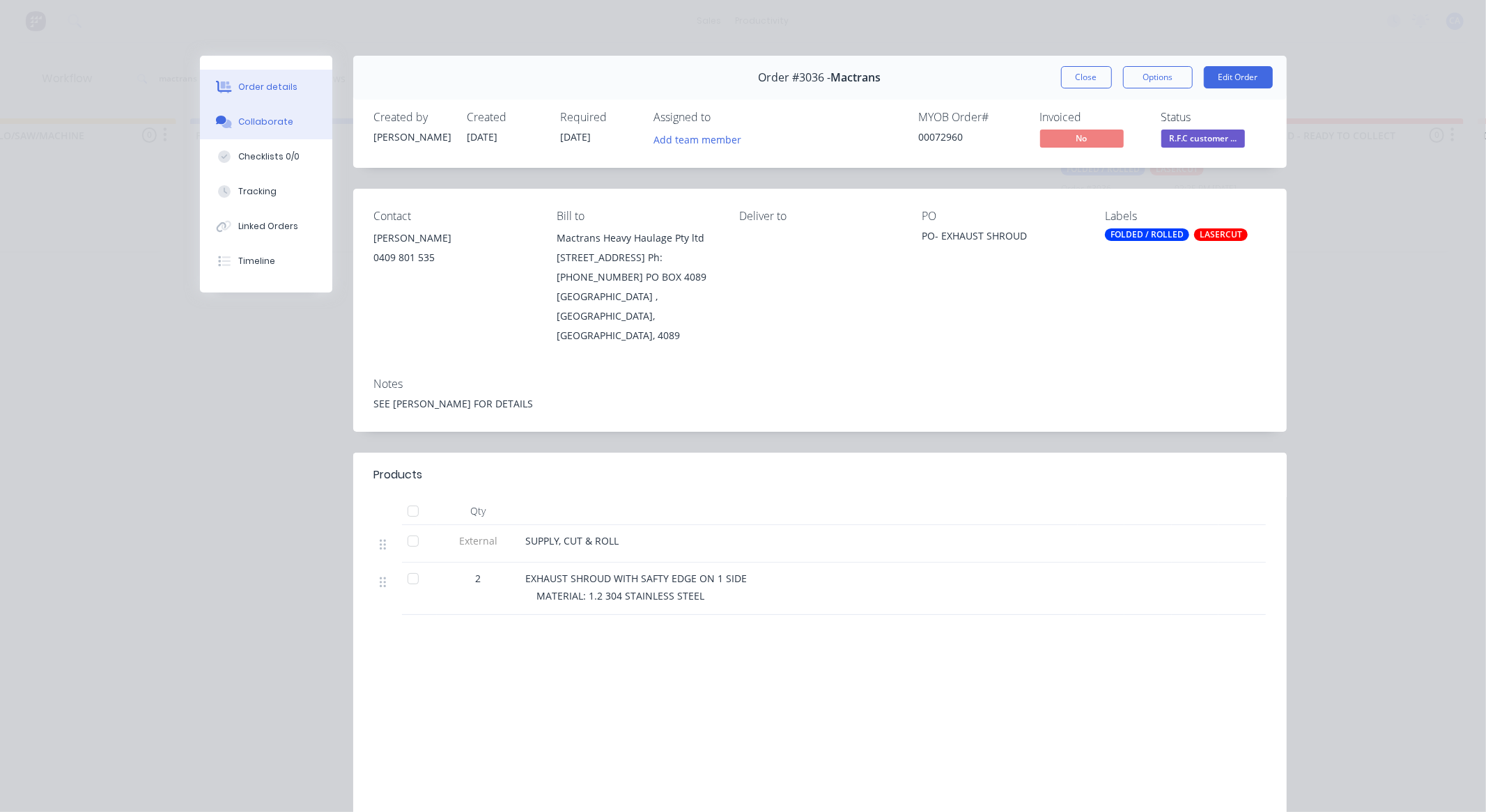
click at [307, 115] on button "Collaborate" at bounding box center [266, 122] width 132 height 35
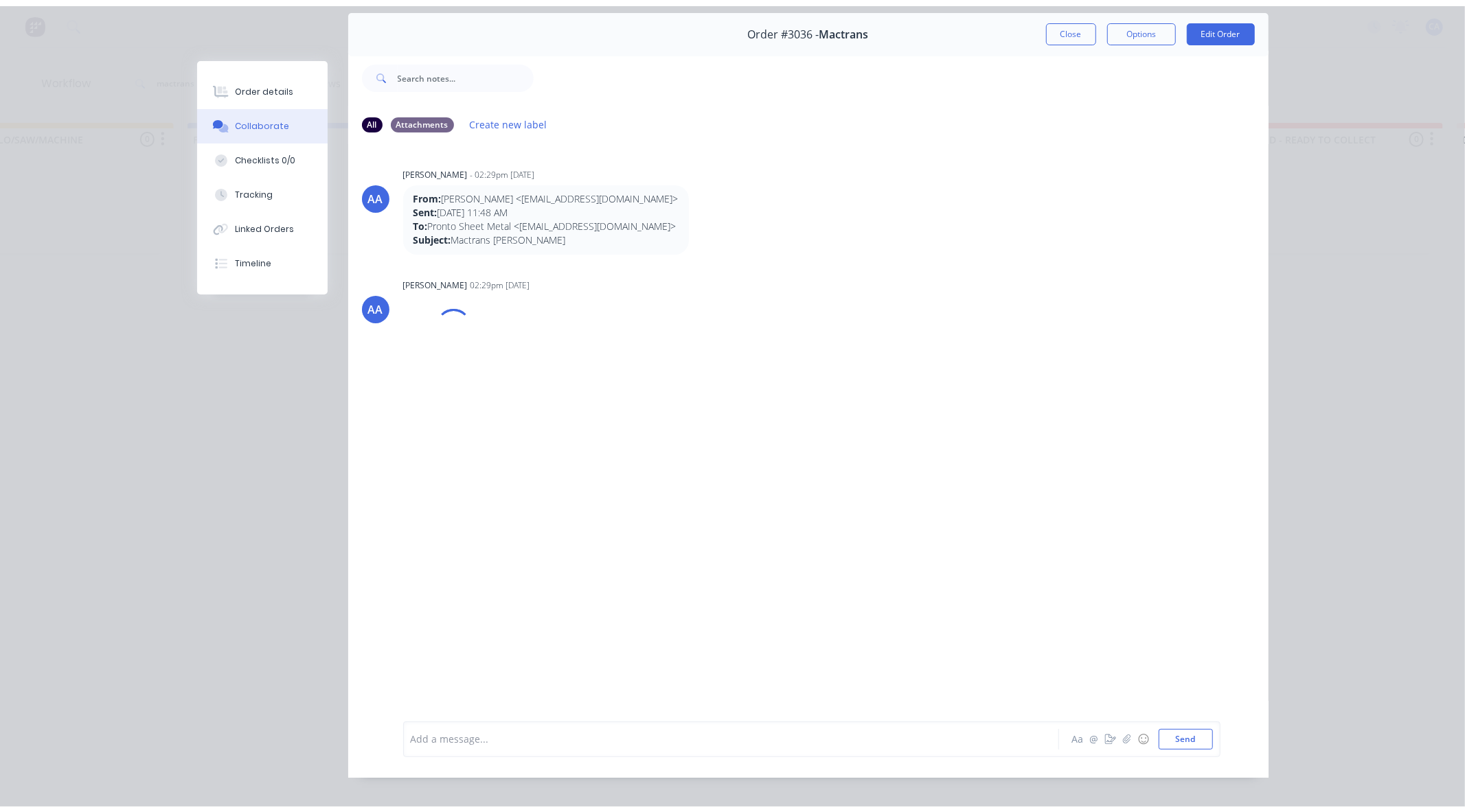
scroll to position [74, 0]
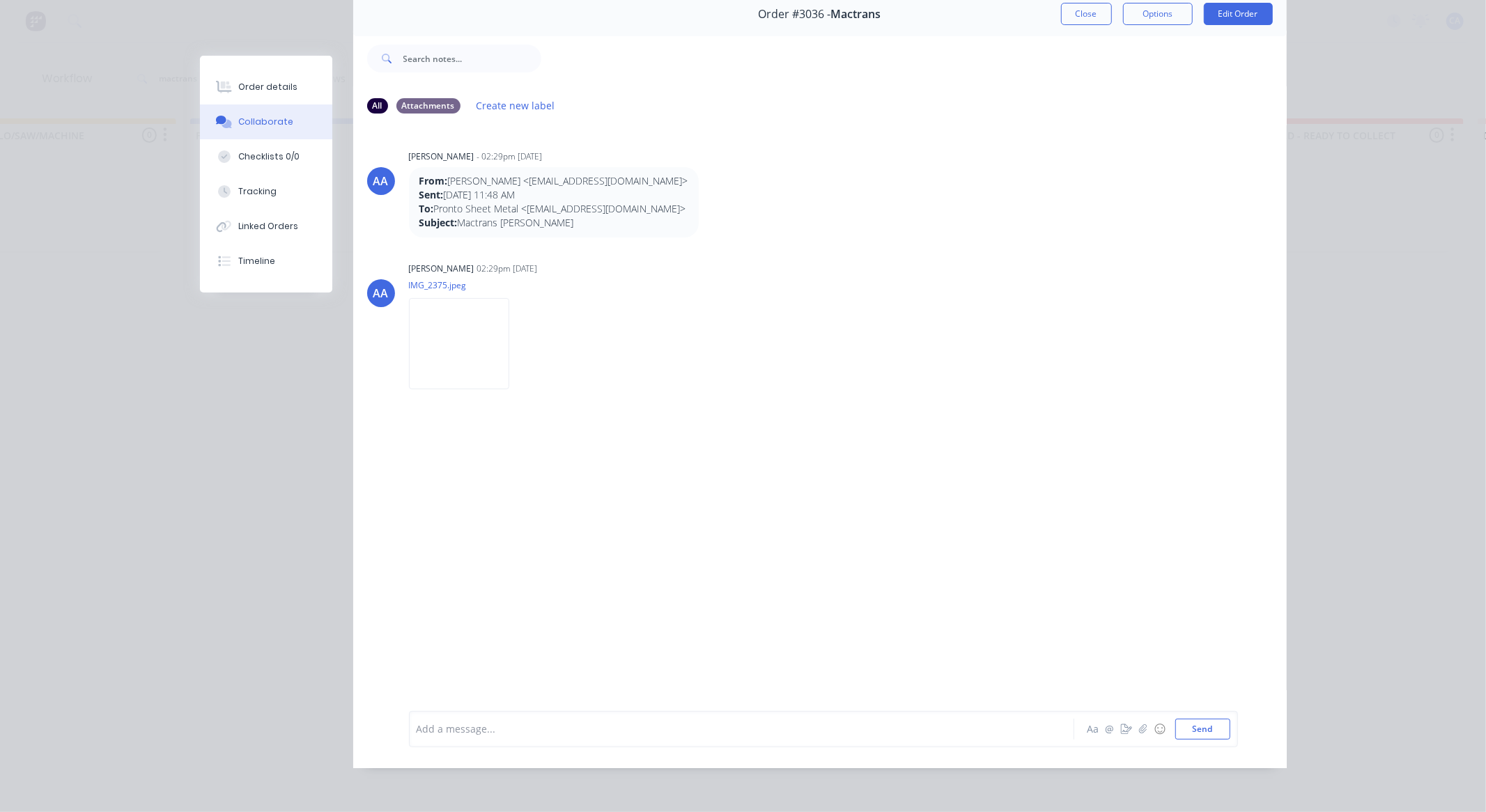
click at [552, 743] on div "Add a message... Aa @ ☺ Send" at bounding box center [823, 728] width 829 height 36
click at [1121, 731] on icon "button" at bounding box center [1126, 728] width 12 height 10
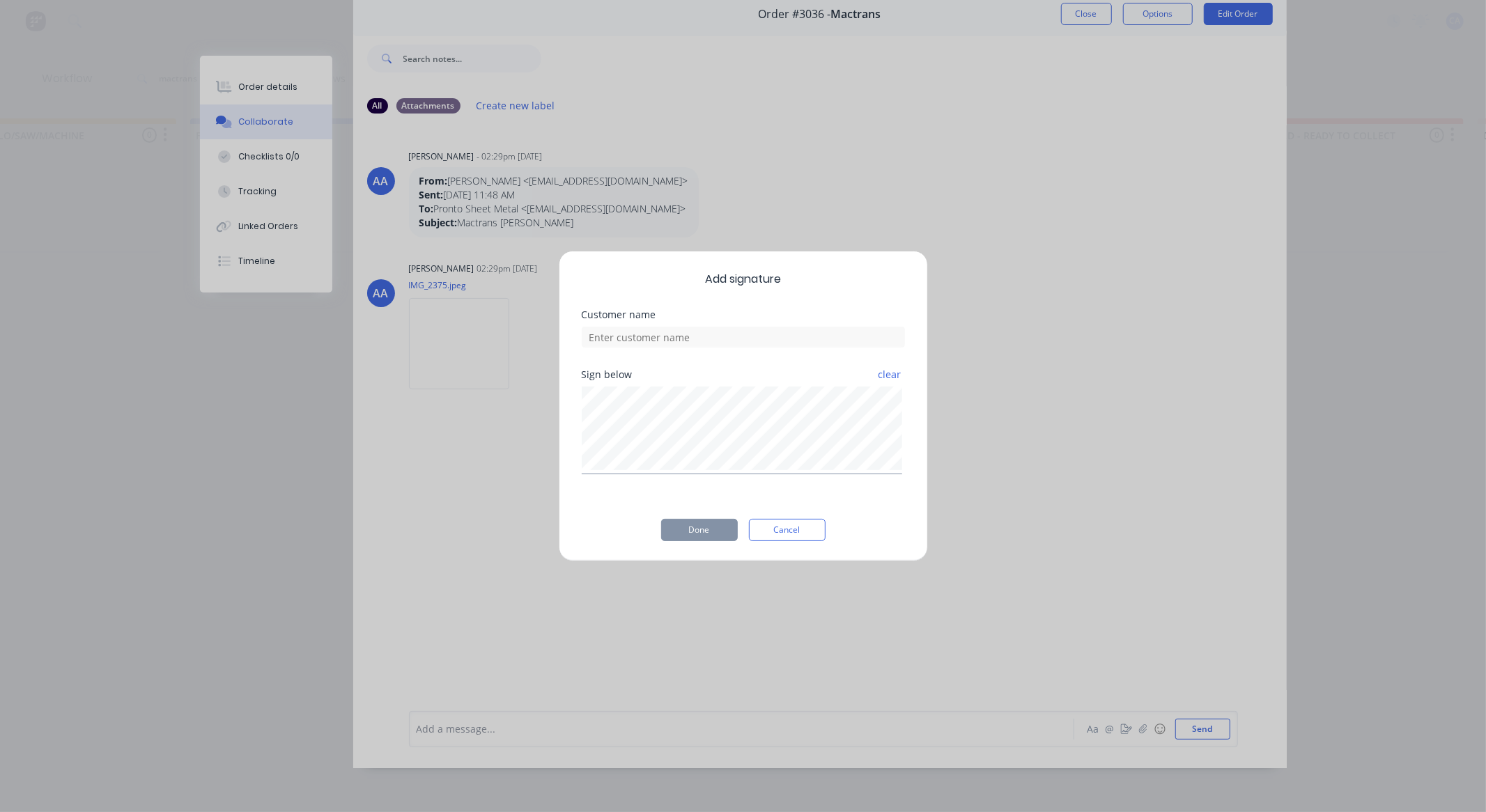
scroll to position [63, 0]
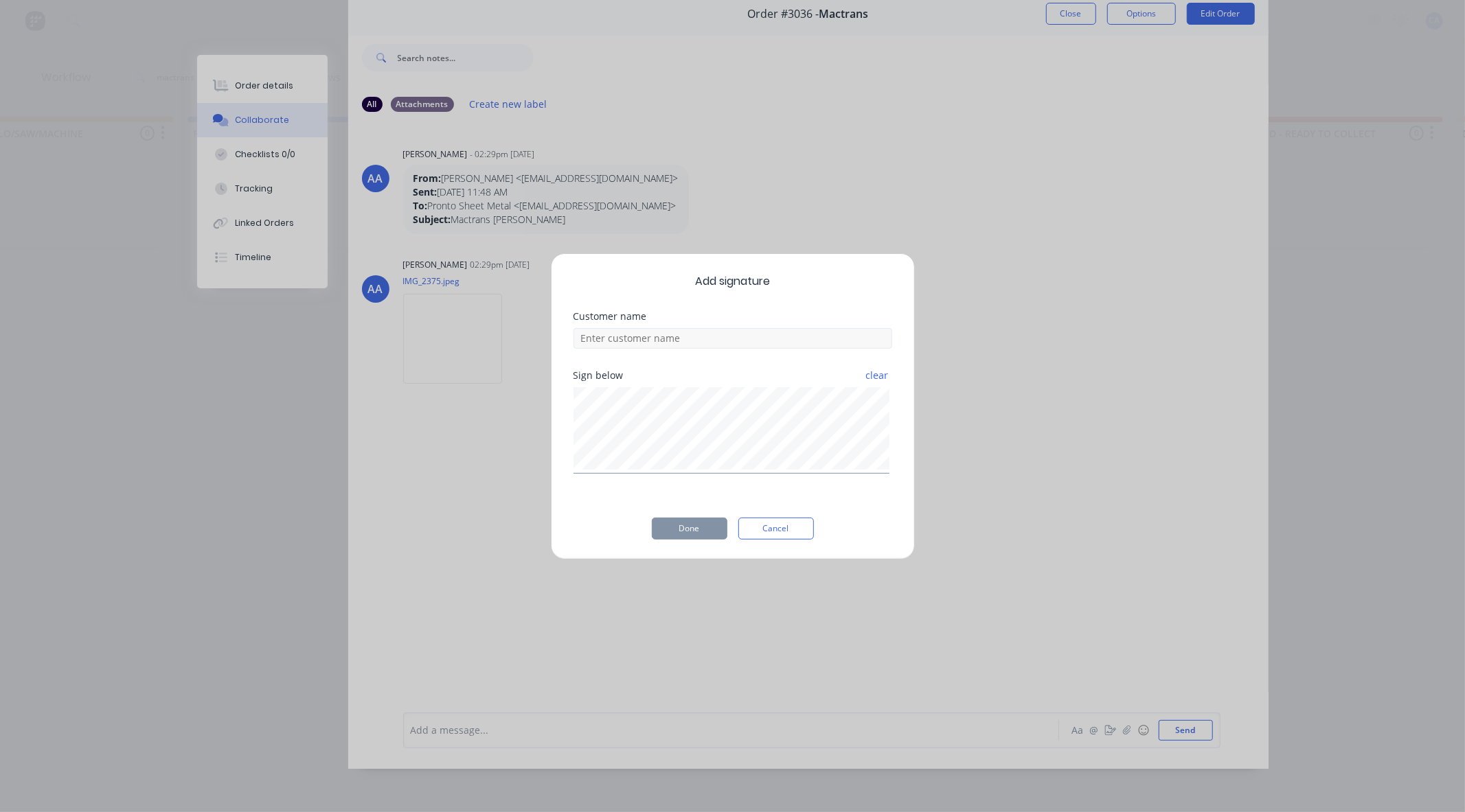
click at [748, 385] on div "clear" at bounding box center [733, 428] width 319 height 90
click at [731, 341] on input at bounding box center [733, 339] width 319 height 21
type input "aaron cvecked"
click at [679, 523] on button "Done" at bounding box center [690, 528] width 75 height 22
